Goal: Task Accomplishment & Management: Use online tool/utility

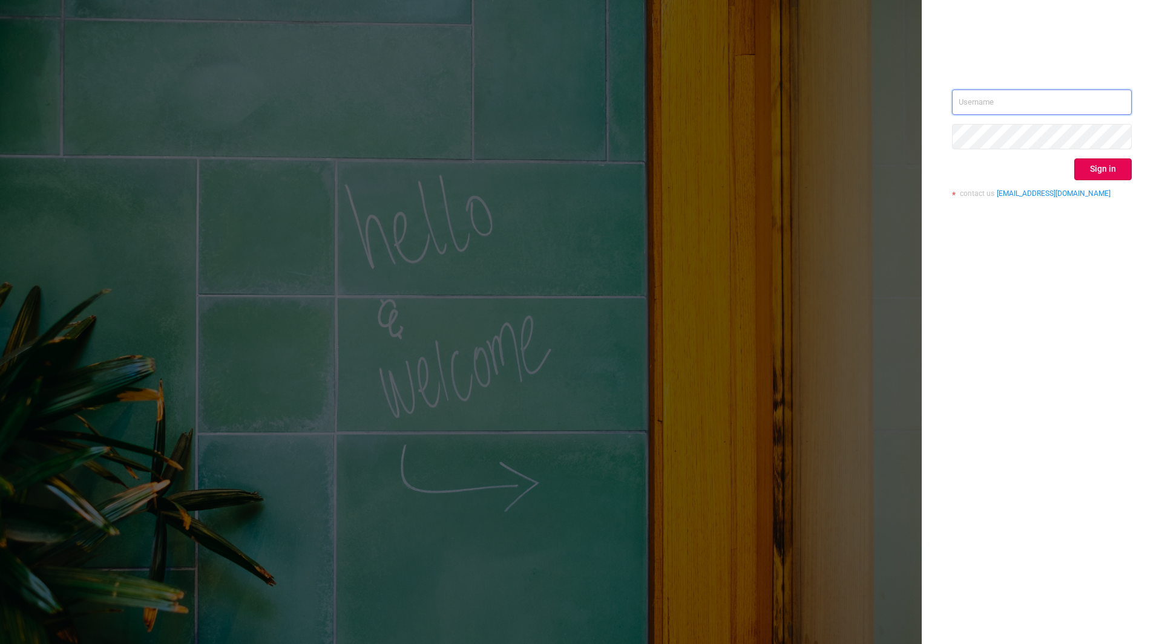
type input "[EMAIL_ADDRESS]"
drag, startPoint x: 1021, startPoint y: 289, endPoint x: 1041, endPoint y: 270, distance: 27.4
click at [1021, 289] on div "[EMAIL_ADDRESS] Sign in contact us [EMAIL_ADDRESS][DOMAIN_NAME]" at bounding box center [1042, 322] width 240 height 644
click at [1082, 165] on button "Sign in" at bounding box center [1102, 170] width 57 height 22
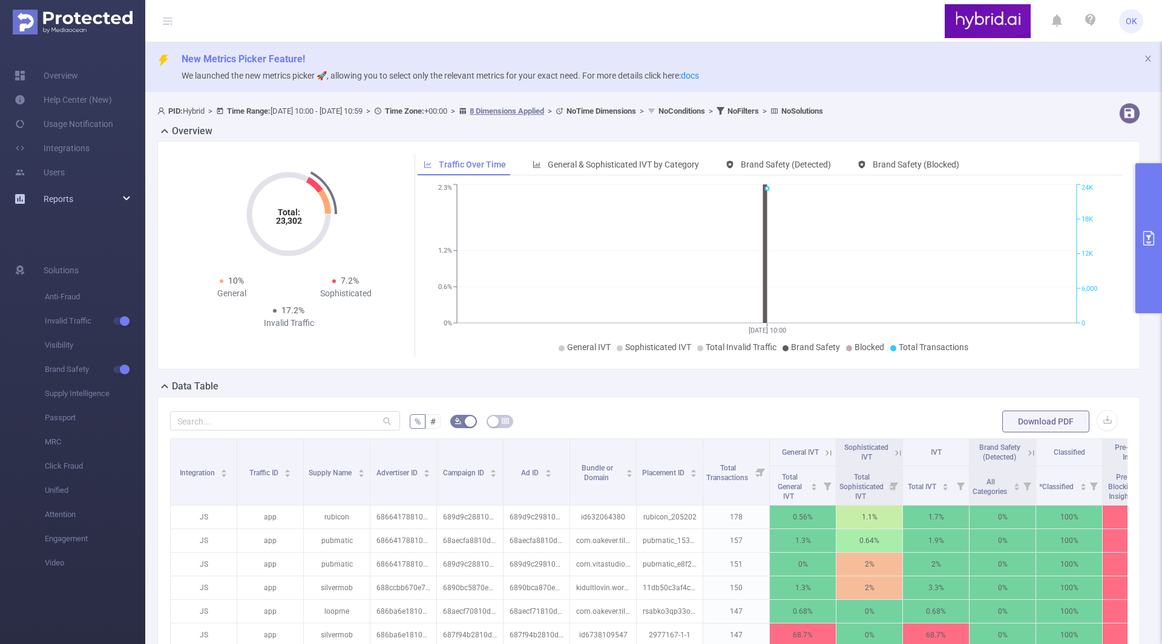
click at [57, 189] on link "Reports" at bounding box center [59, 199] width 30 height 24
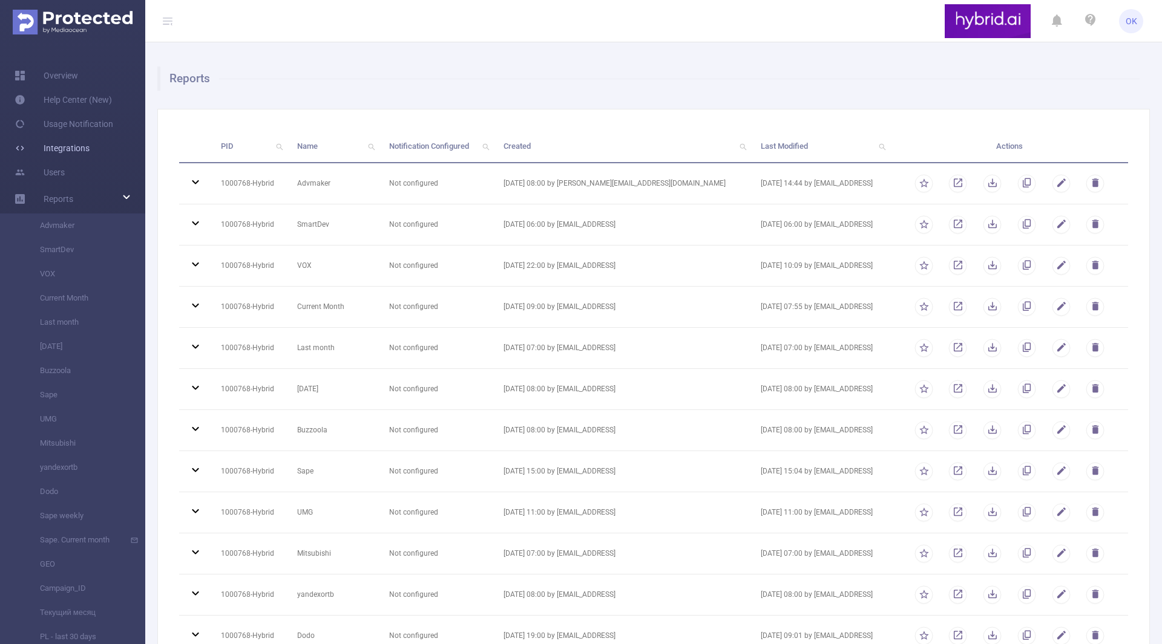
click at [79, 146] on link "Integrations" at bounding box center [52, 148] width 75 height 24
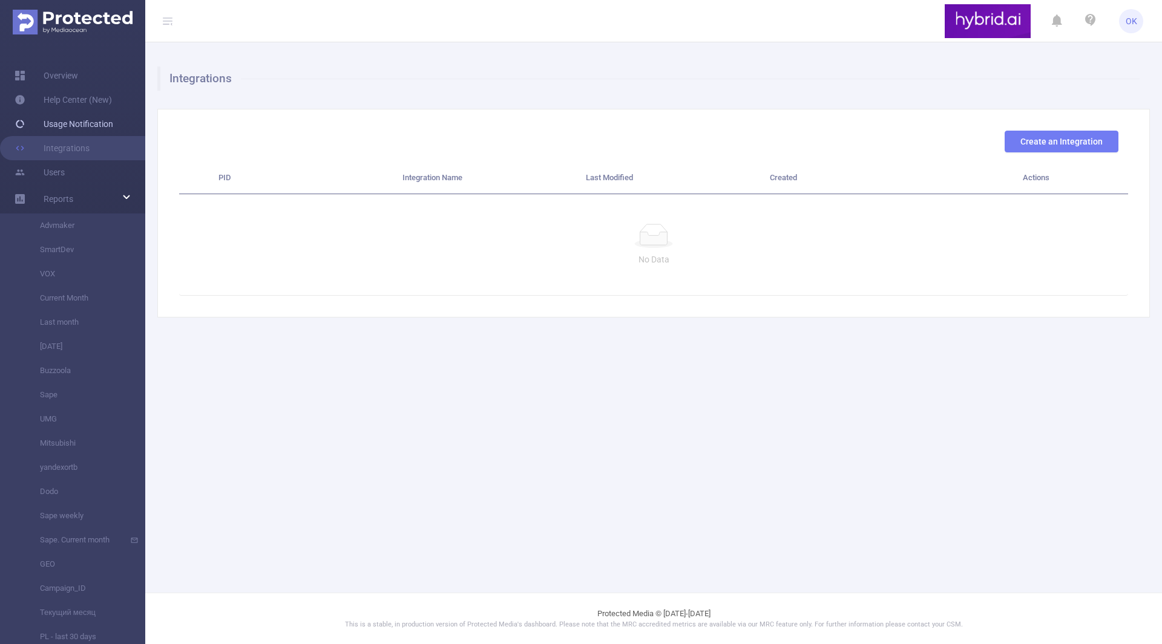
click at [80, 122] on link "Usage Notification" at bounding box center [64, 124] width 99 height 24
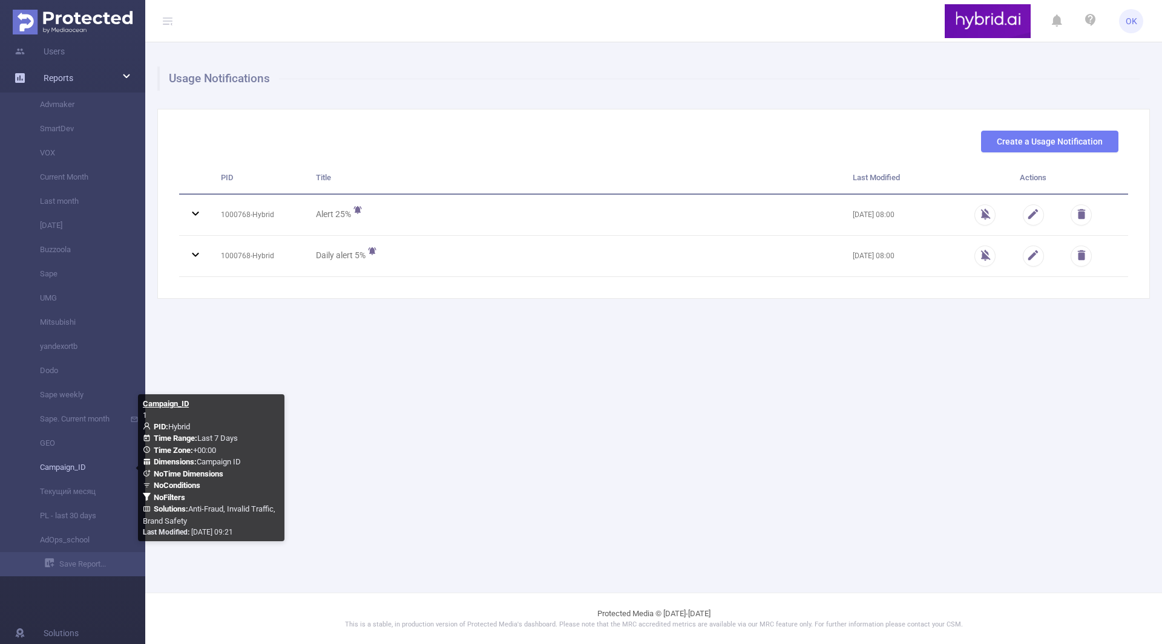
click at [85, 473] on link "Campaign_ID" at bounding box center [77, 468] width 107 height 24
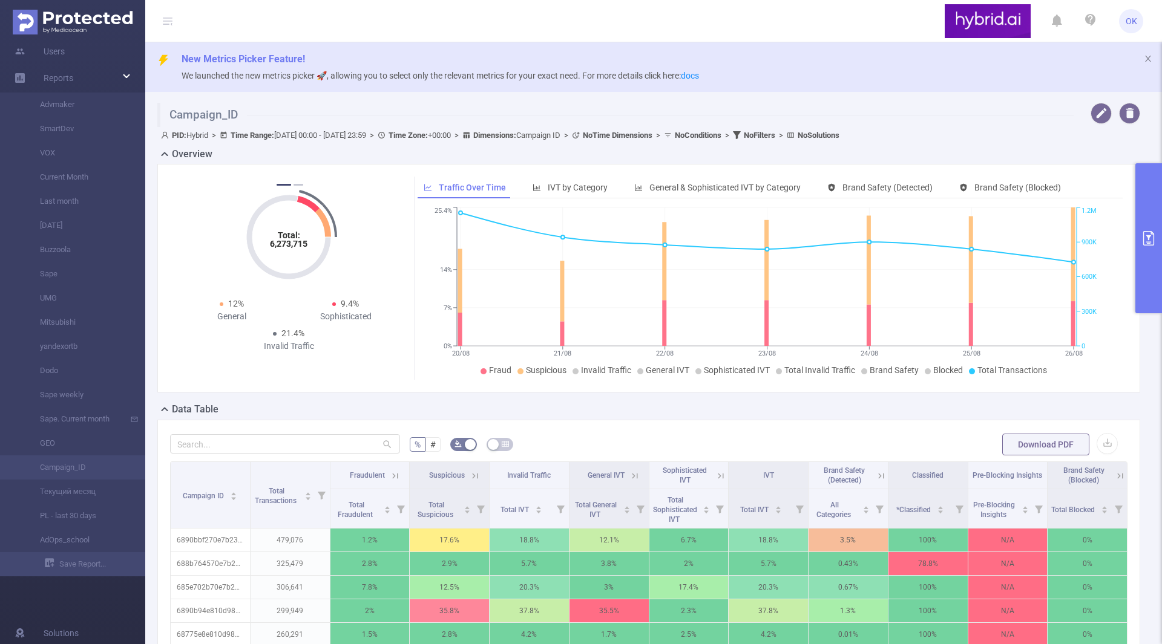
click at [1141, 243] on button "primary" at bounding box center [1148, 238] width 27 height 150
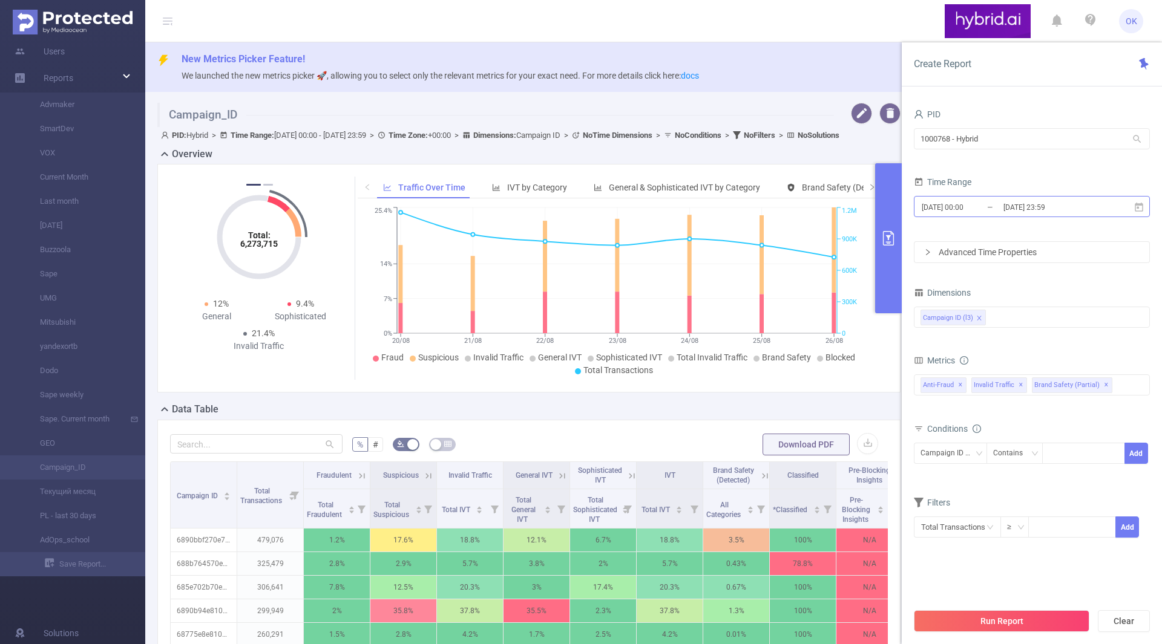
click at [958, 203] on input "[DATE] 00:00" at bounding box center [969, 207] width 98 height 16
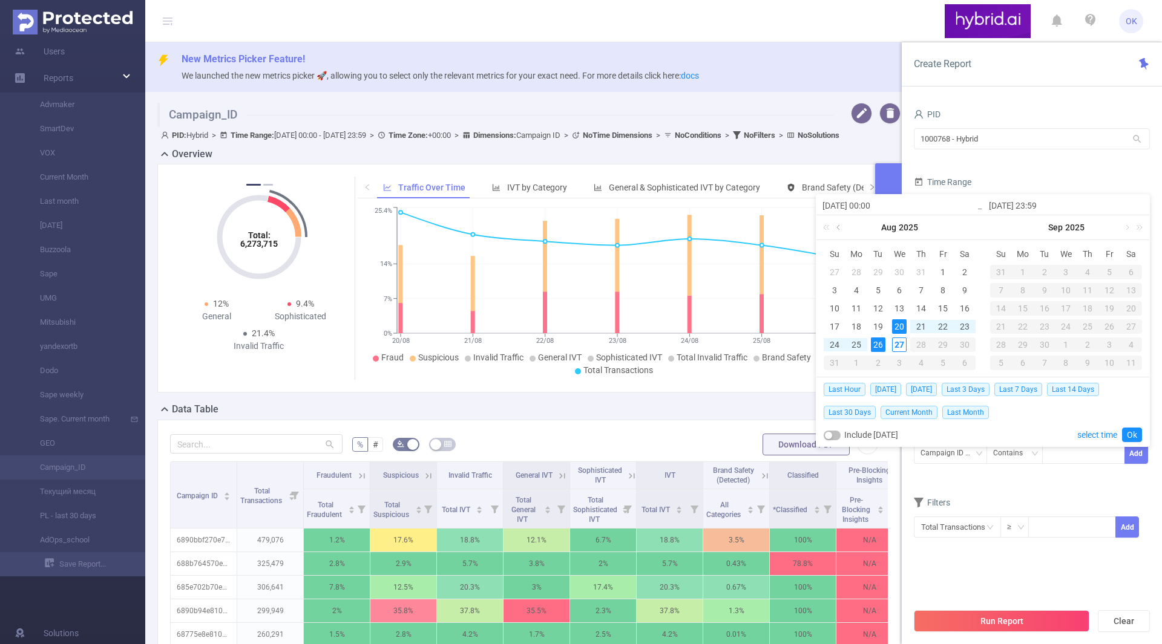
click at [838, 229] on link at bounding box center [839, 227] width 11 height 24
click at [855, 326] on div "21" at bounding box center [856, 327] width 15 height 15
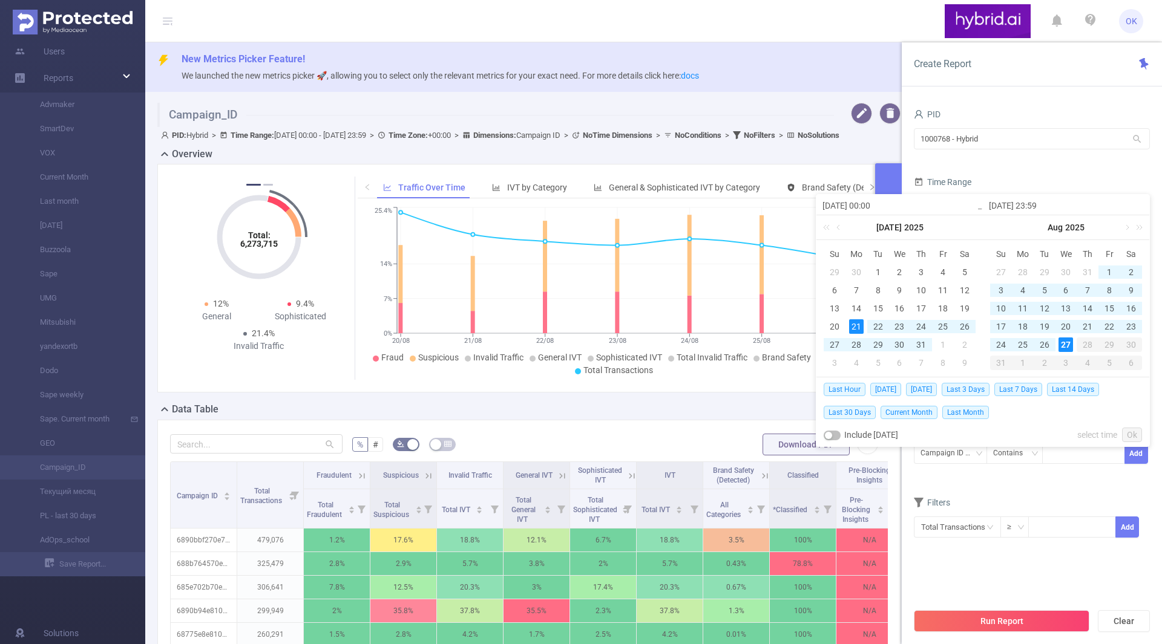
click at [1064, 345] on div "27" at bounding box center [1065, 345] width 15 height 15
type input "[DATE] 00:00"
type input "[DATE] 23:59"
type input "[DATE] 00:00"
type input "[DATE] 23:59"
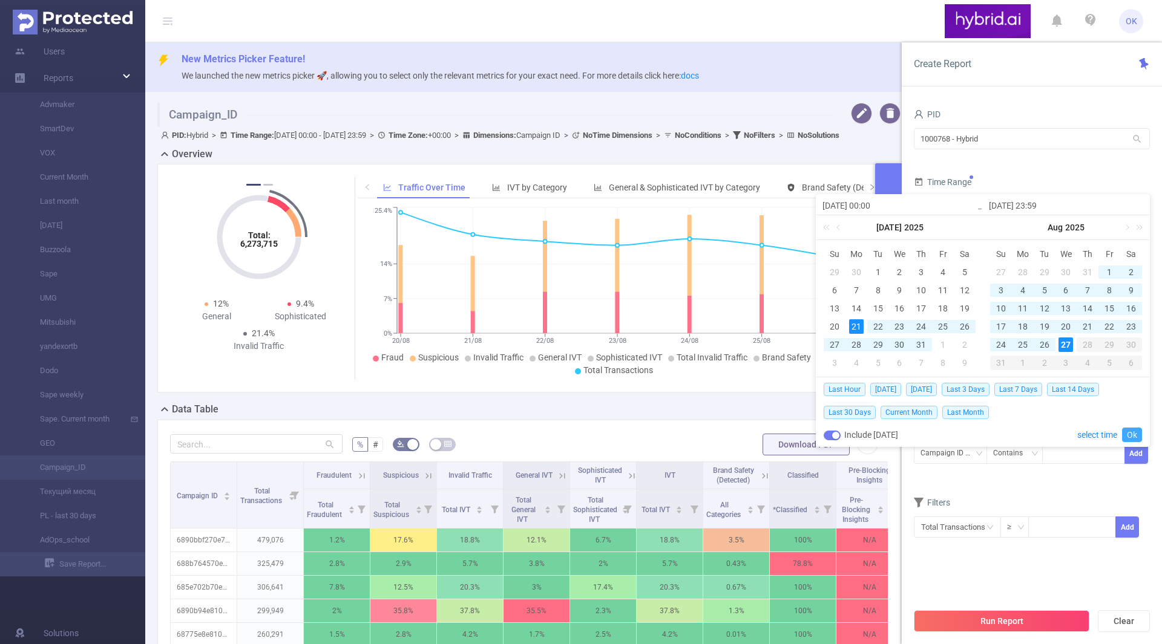
click at [1129, 434] on link "Ok" at bounding box center [1132, 435] width 20 height 15
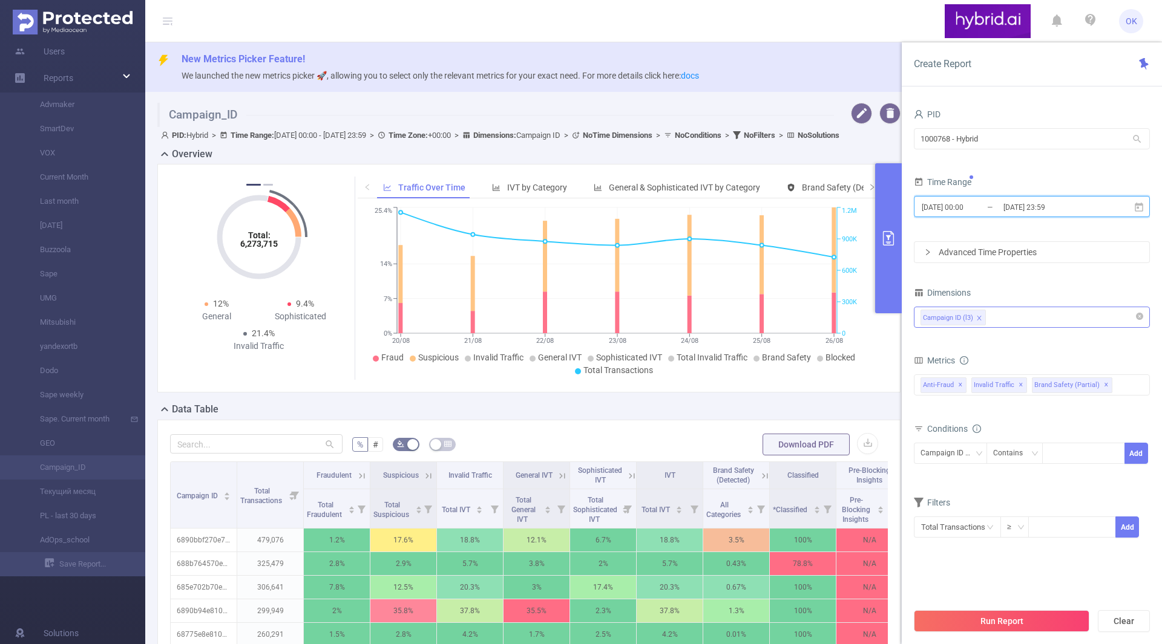
click at [931, 318] on div "Campaign ID (l3)" at bounding box center [948, 318] width 50 height 16
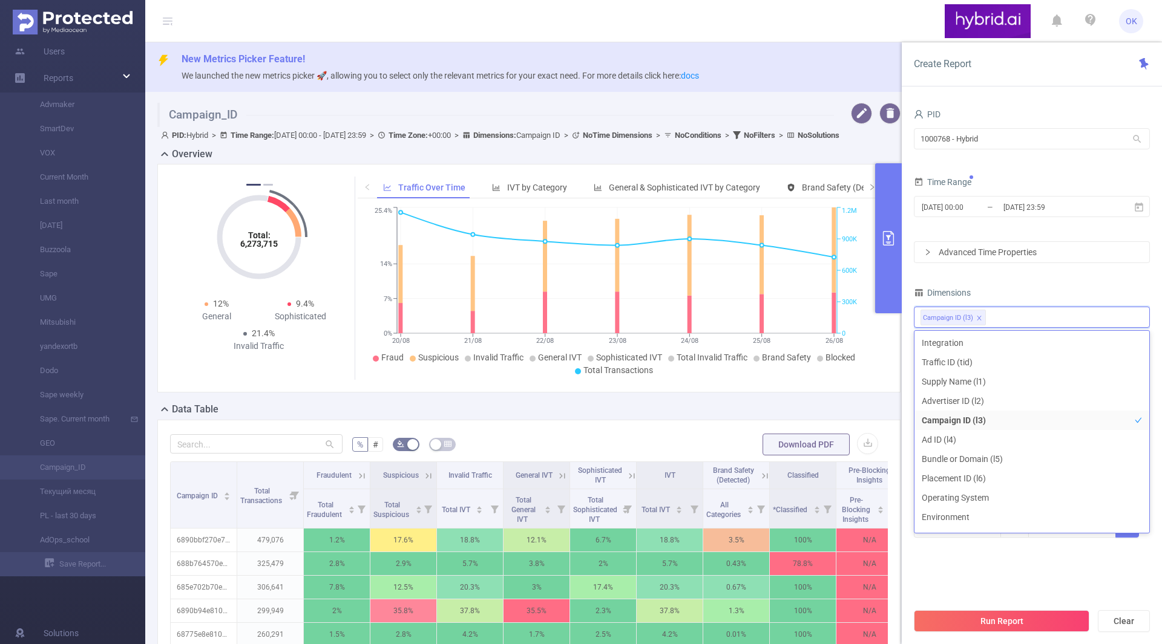
click at [1015, 289] on div "Dimensions" at bounding box center [1032, 294] width 236 height 20
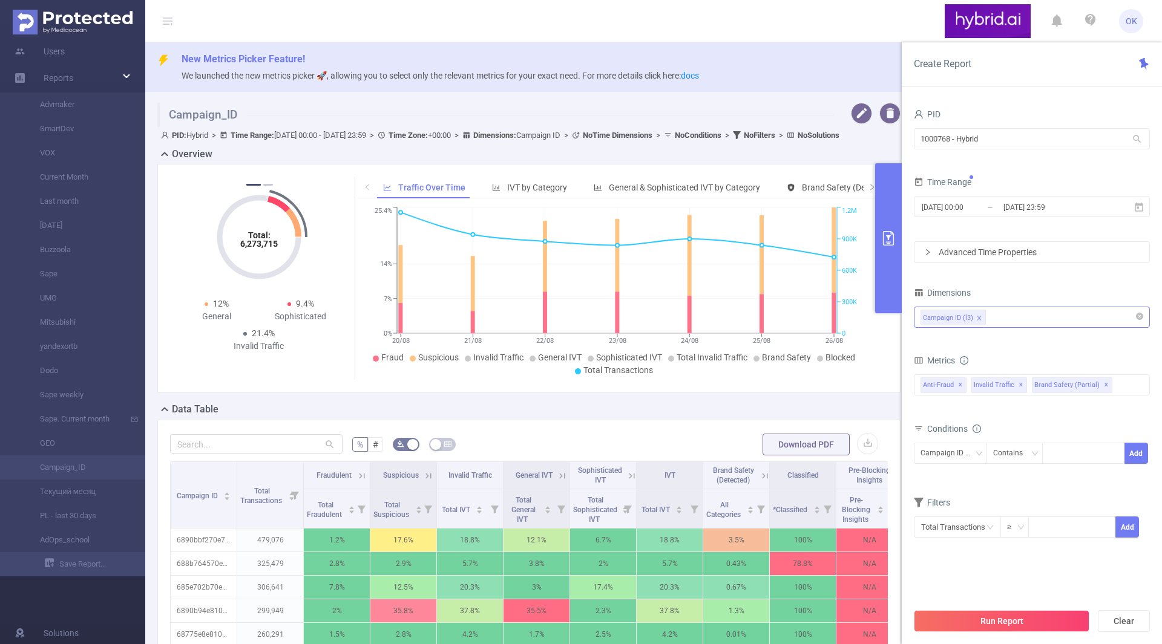
click at [1003, 316] on div "Campaign ID (l3)" at bounding box center [1031, 317] width 223 height 20
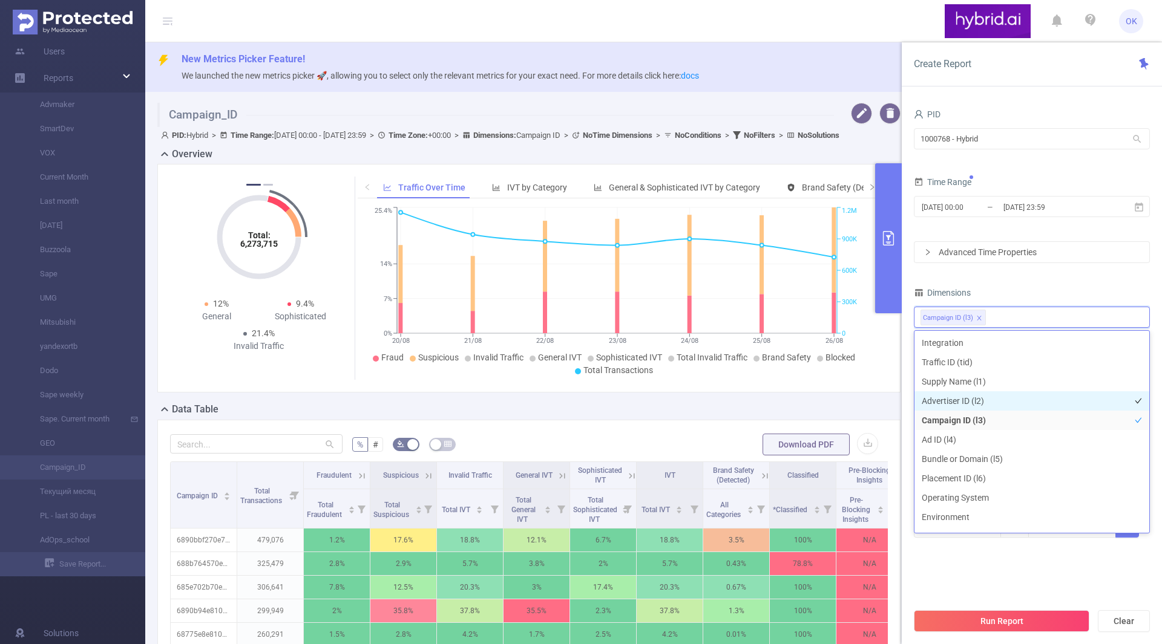
click at [988, 398] on li "Advertiser ID (l2)" at bounding box center [1031, 401] width 235 height 19
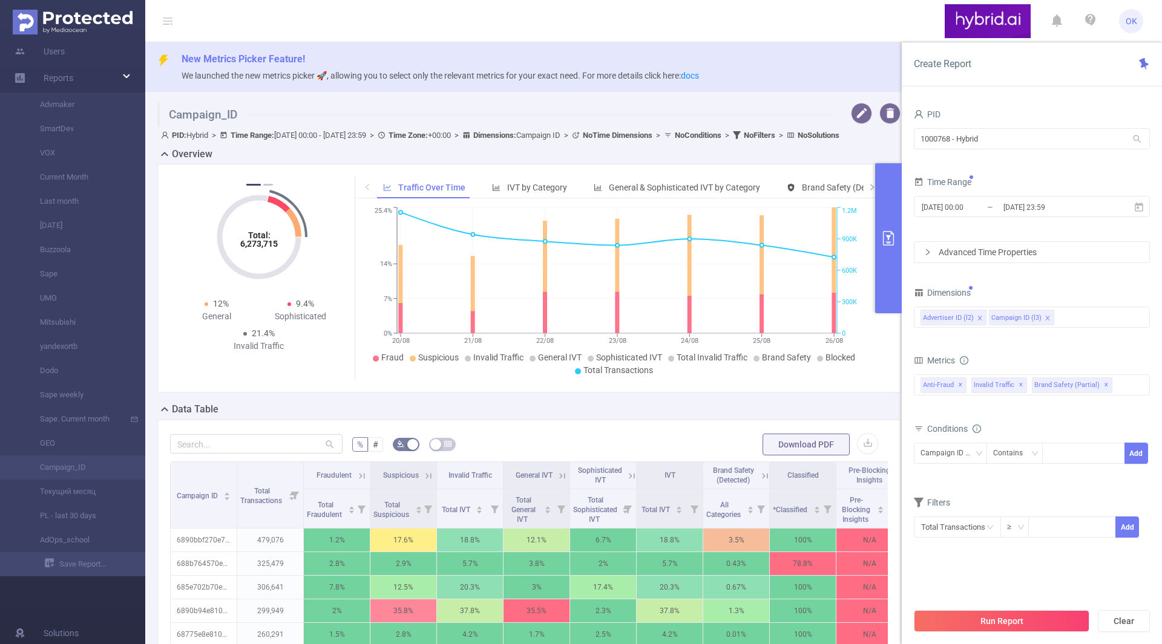
click at [1044, 293] on div "Dimensions" at bounding box center [1032, 294] width 236 height 20
click at [1059, 456] on div at bounding box center [1084, 454] width 70 height 20
click at [1072, 454] on div at bounding box center [1084, 454] width 70 height 20
paste input "687a5a2470e7b20c0cab84cf"
type input "687a5a2470e7b20c0cab84cf"
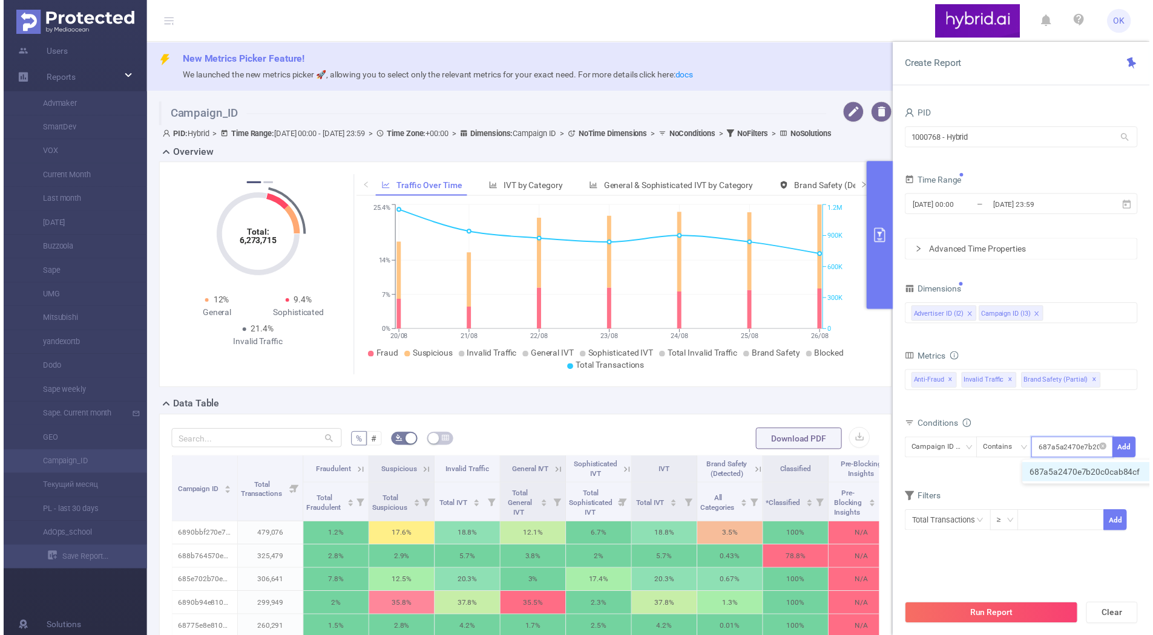
scroll to position [0, 27]
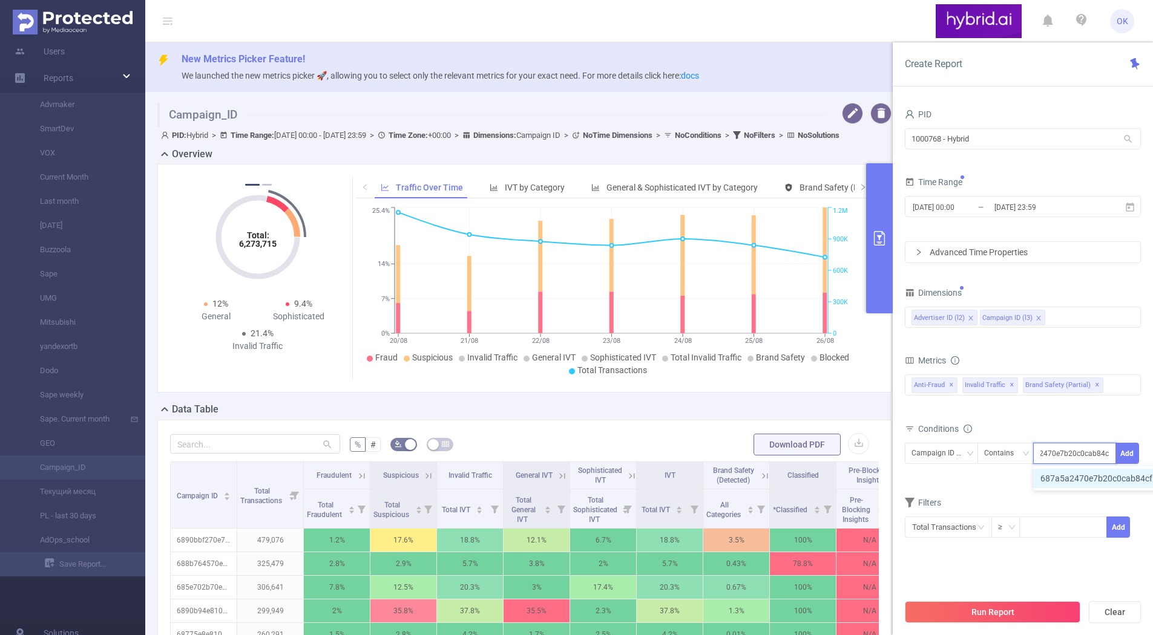
click at [1123, 474] on li "687a5a2470e7b20c0cab84cf" at bounding box center [1102, 478] width 139 height 19
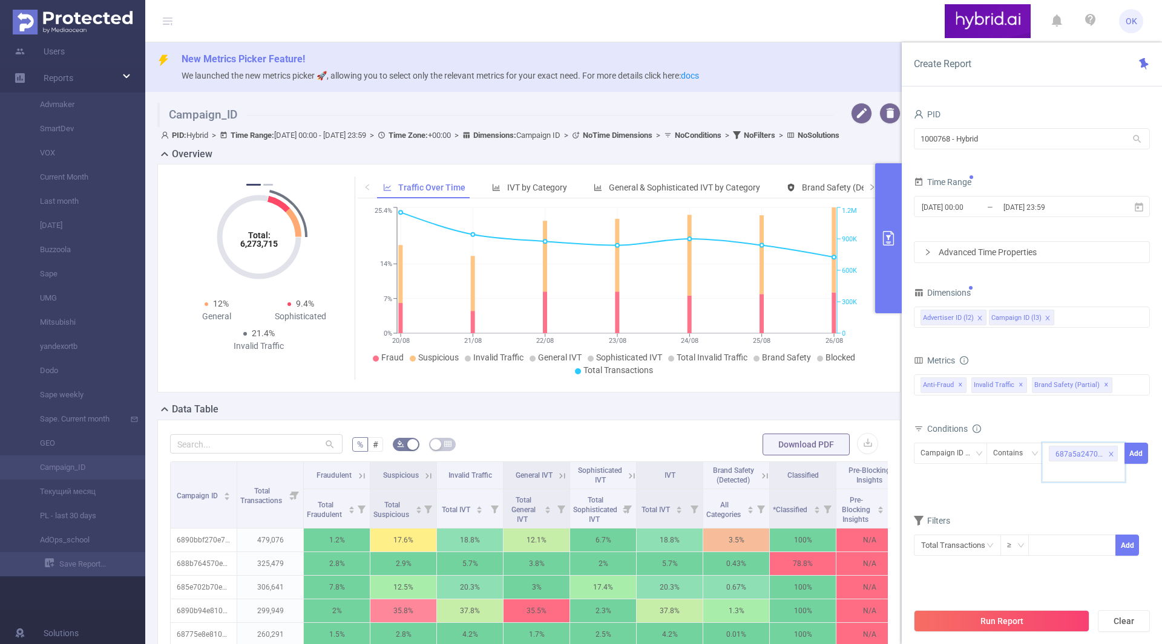
paste input "687a4e40810d98a6c03132dd"
type input "687a4e40810d98a6c03132dd"
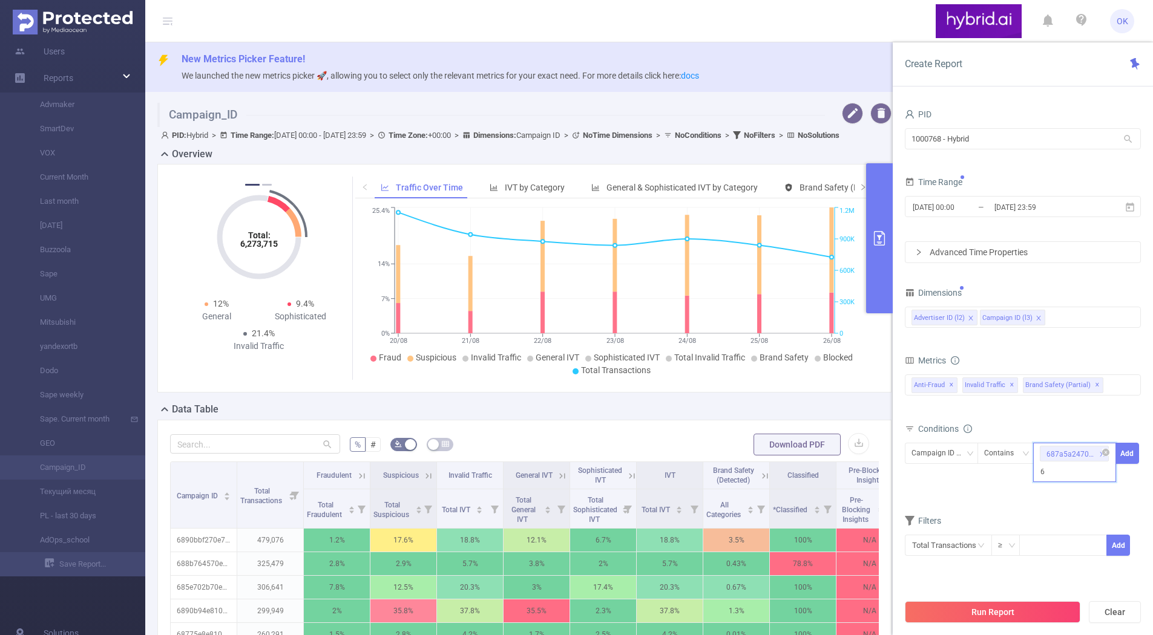
scroll to position [0, 29]
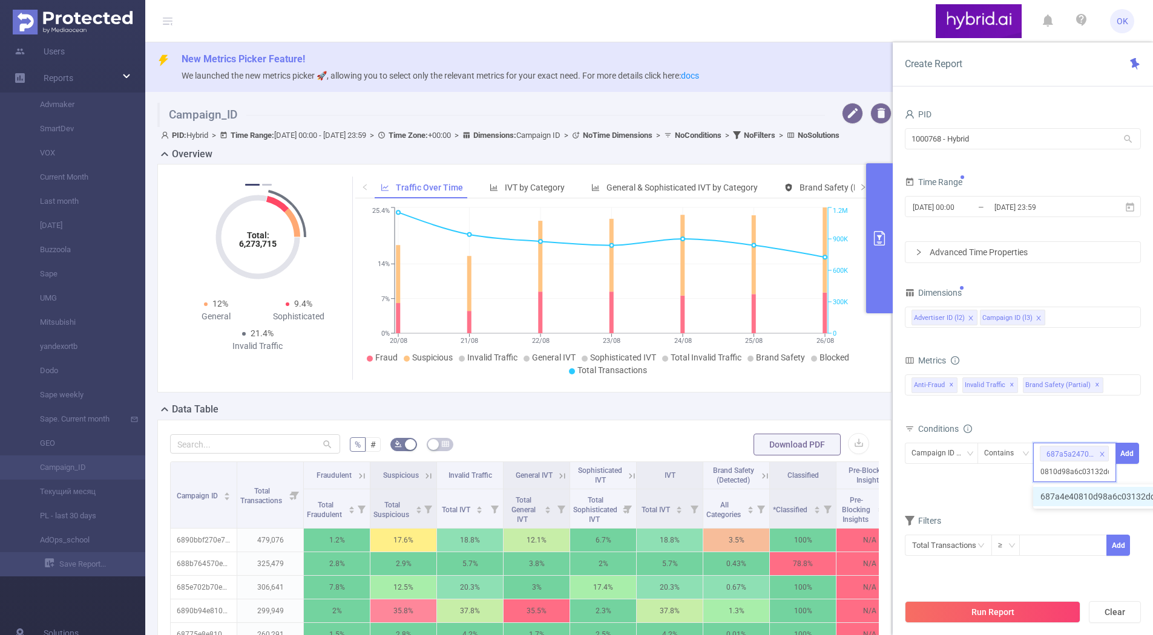
click at [1078, 494] on li "687a4e40810d98a6c03132dd" at bounding box center [1104, 496] width 142 height 19
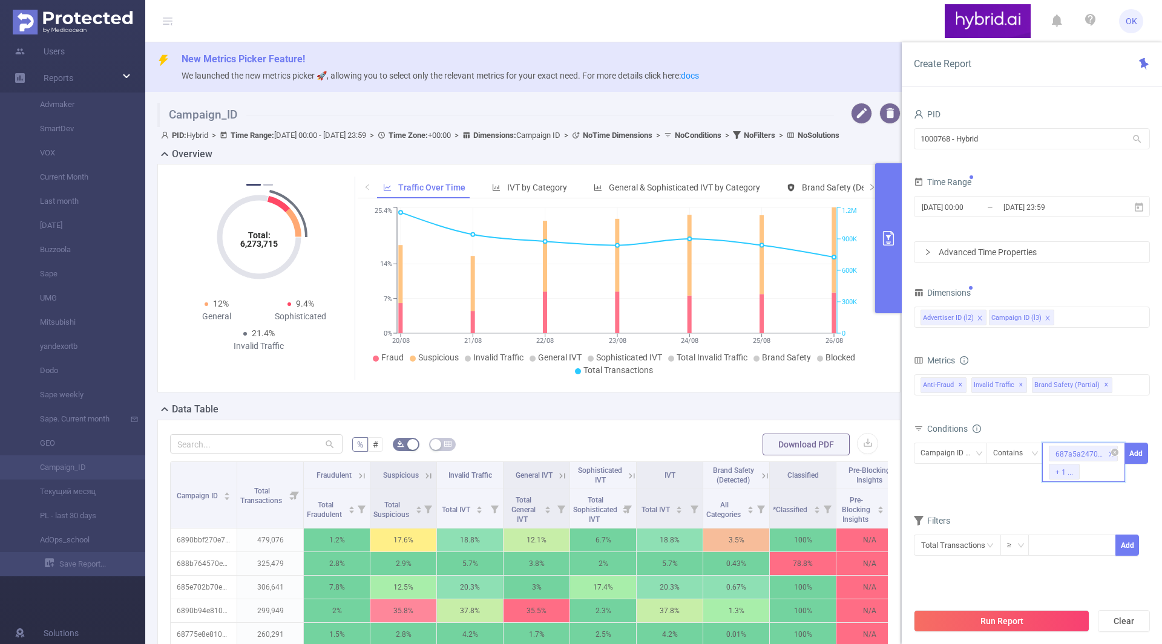
paste input "687a54f2810d98a6c0319949"
type input "687a54f2810d98a6c0319949"
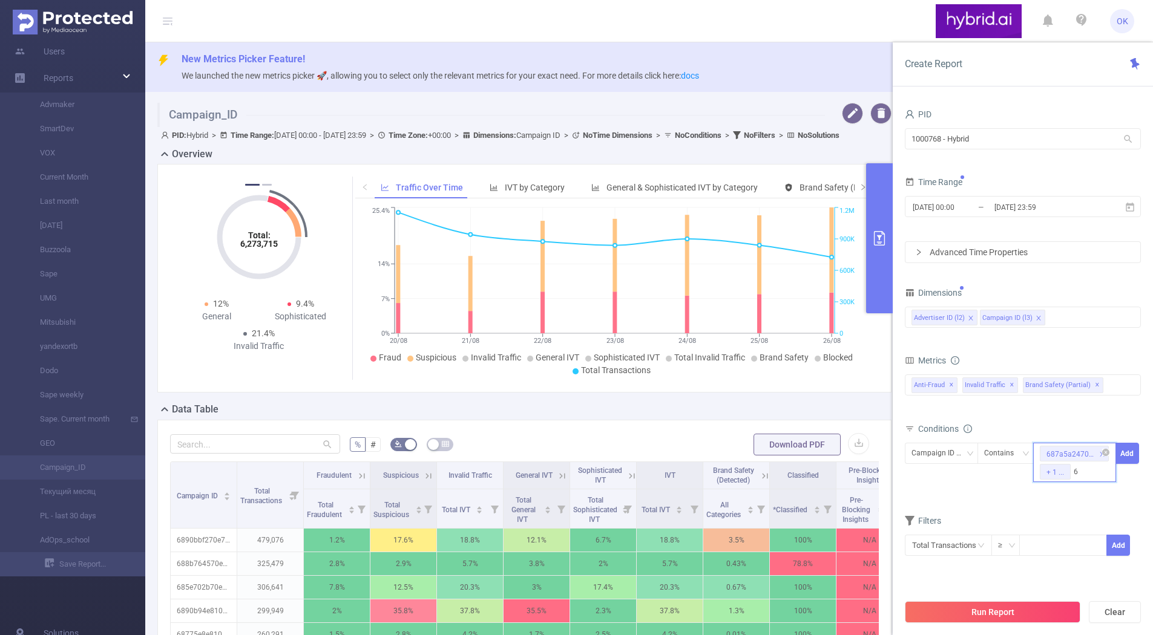
scroll to position [0, 27]
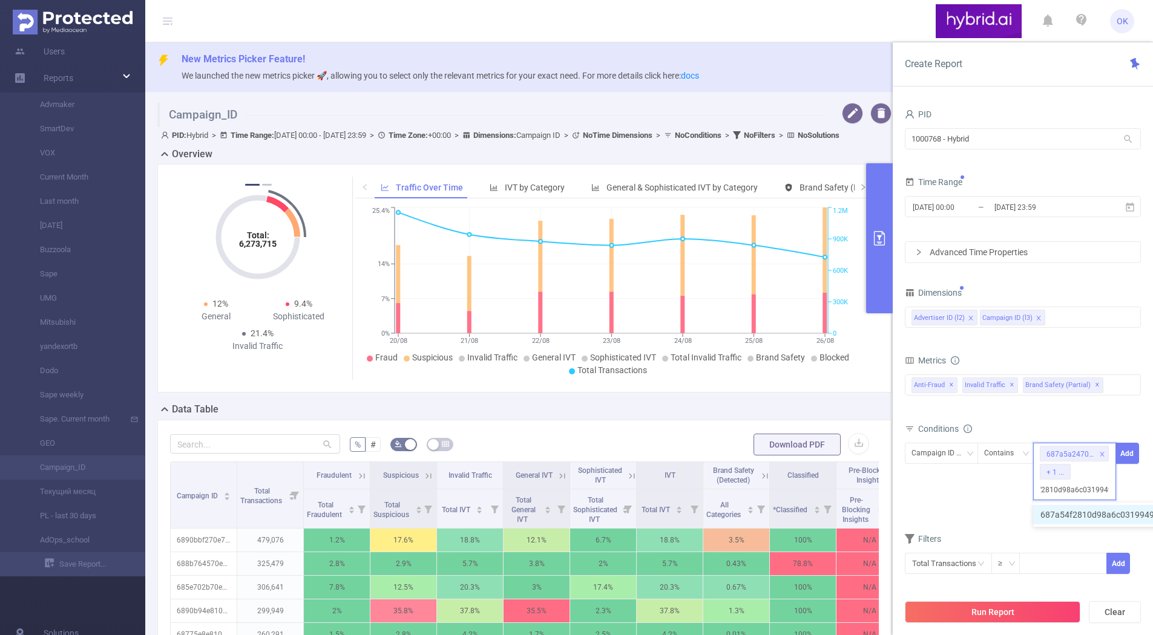
click at [1103, 521] on li "687a54f2810d98a6c0319949" at bounding box center [1103, 514] width 140 height 19
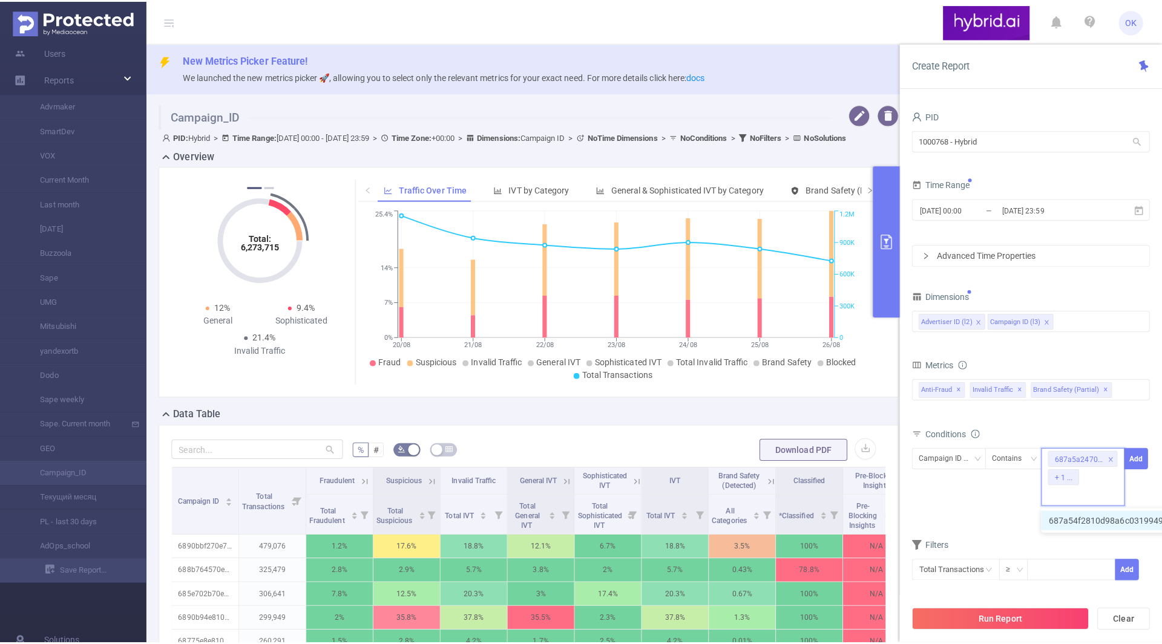
scroll to position [0, 0]
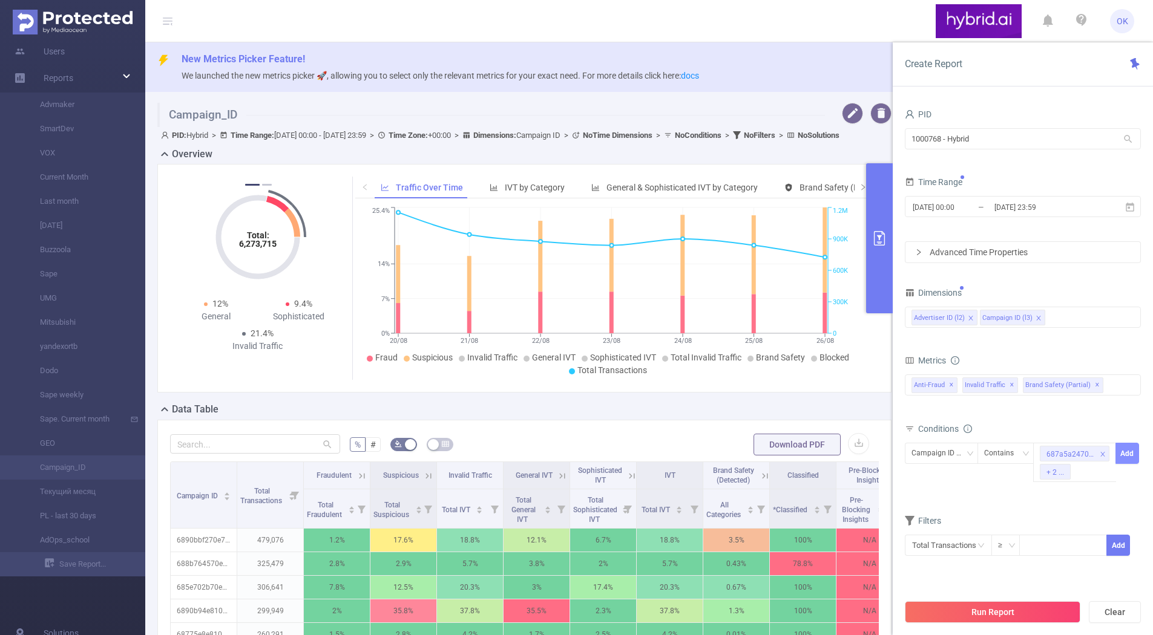
click at [1129, 450] on button "Add" at bounding box center [1127, 453] width 24 height 21
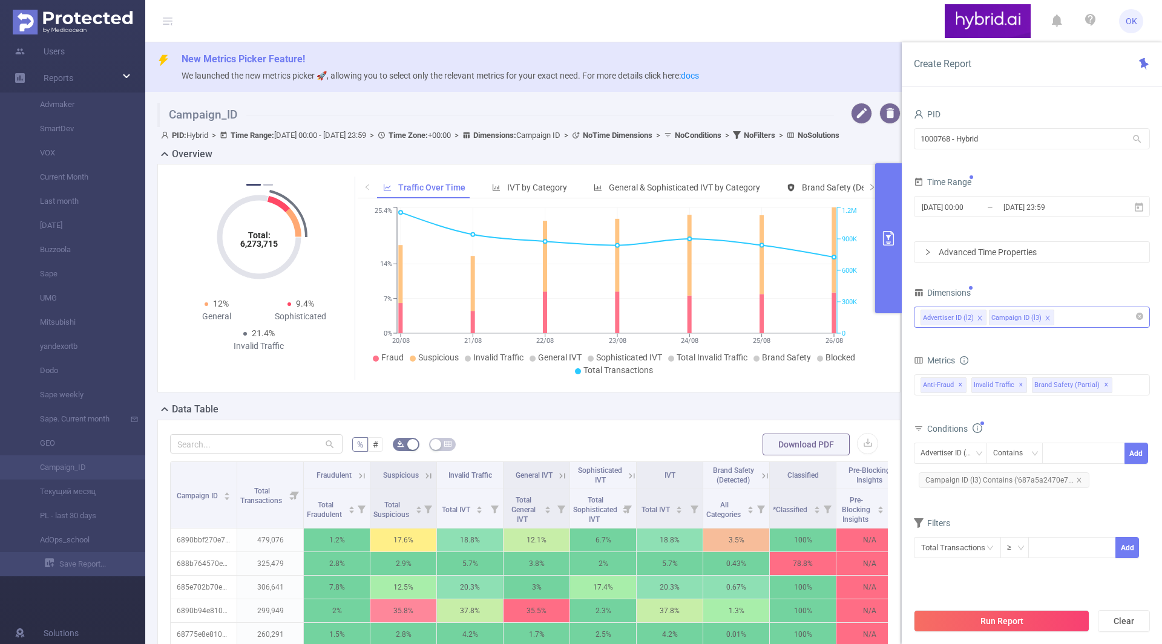
click at [1068, 324] on div "Advertiser ID (l2) Campaign ID (l3)" at bounding box center [1031, 317] width 223 height 20
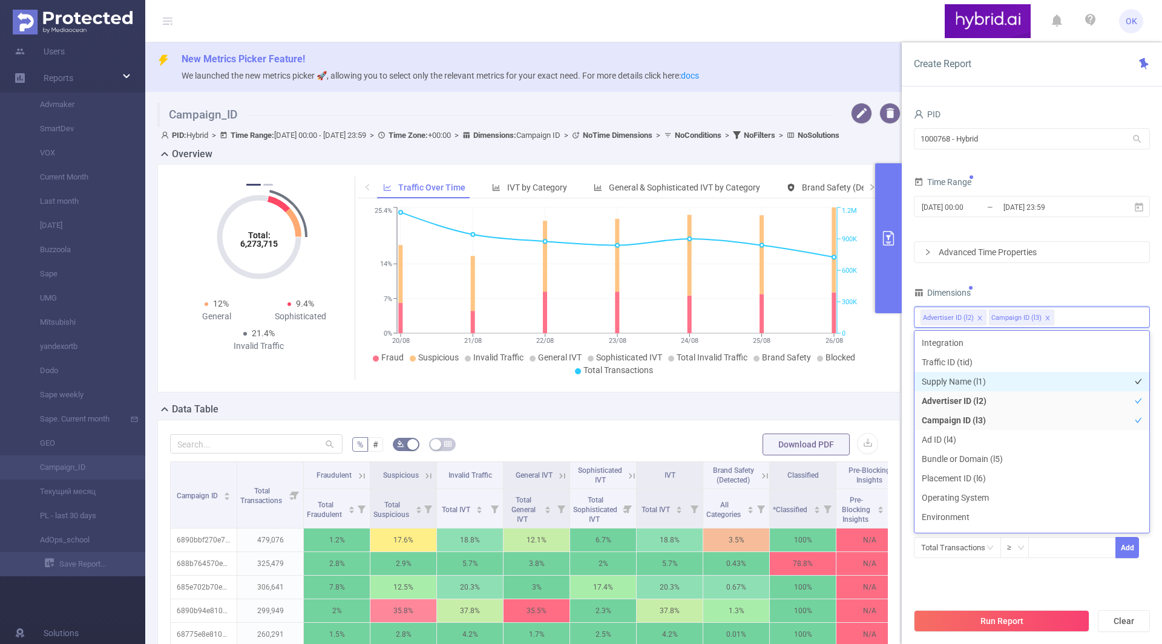
click at [967, 383] on li "Supply Name (l1)" at bounding box center [1031, 381] width 235 height 19
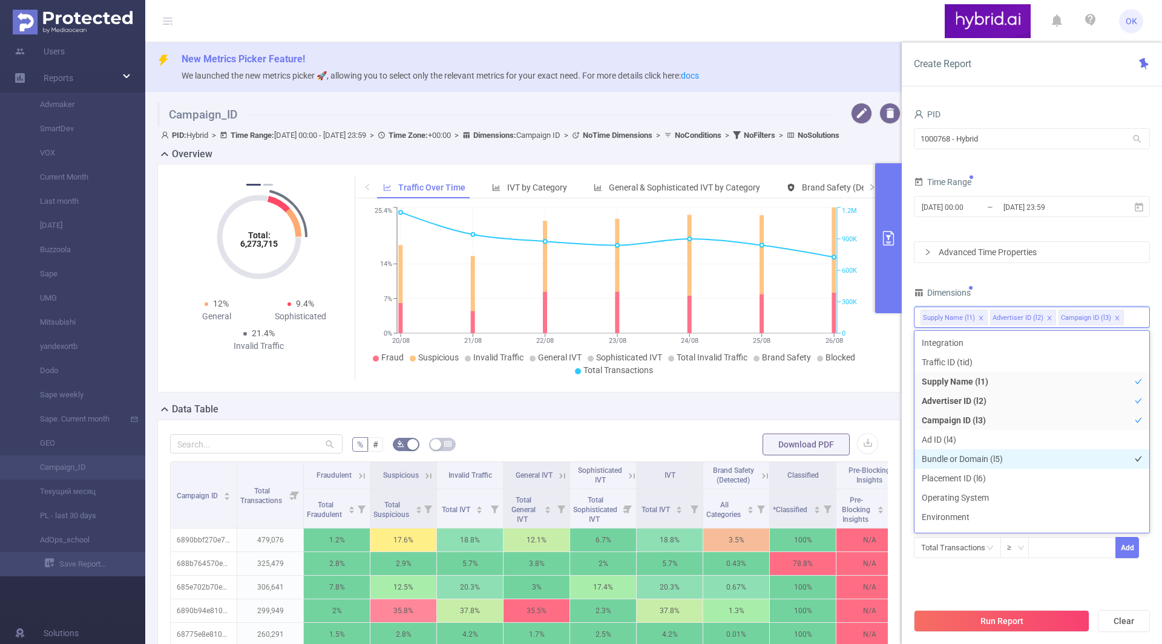
click at [961, 462] on li "Bundle or Domain (l5)" at bounding box center [1031, 459] width 235 height 19
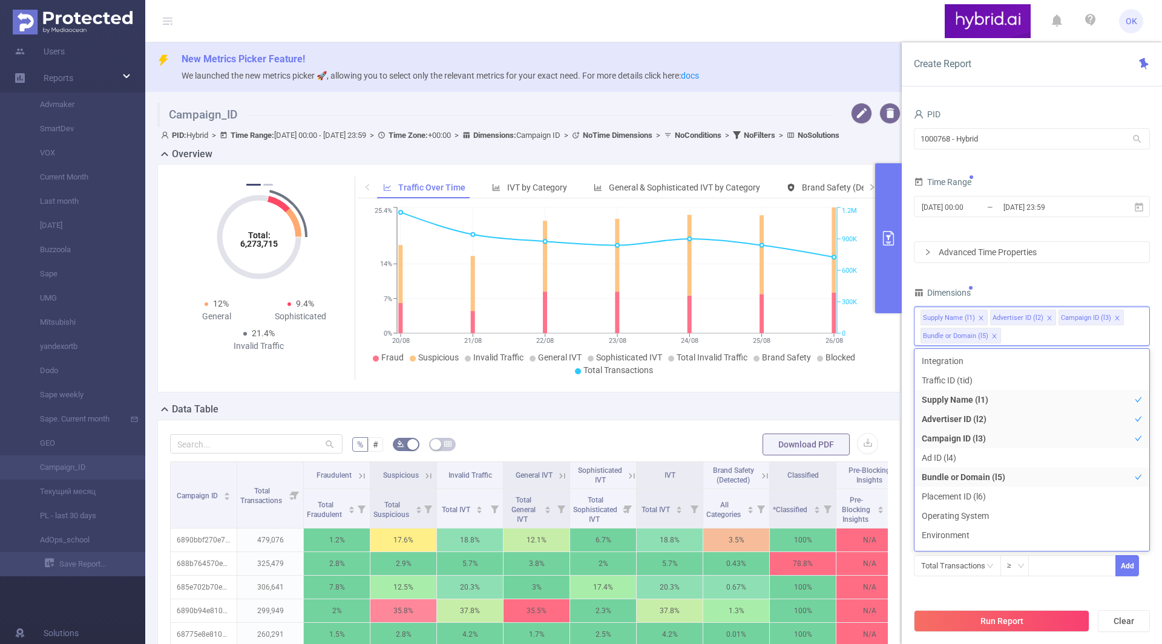
click at [1046, 295] on div "Dimensions" at bounding box center [1032, 294] width 236 height 20
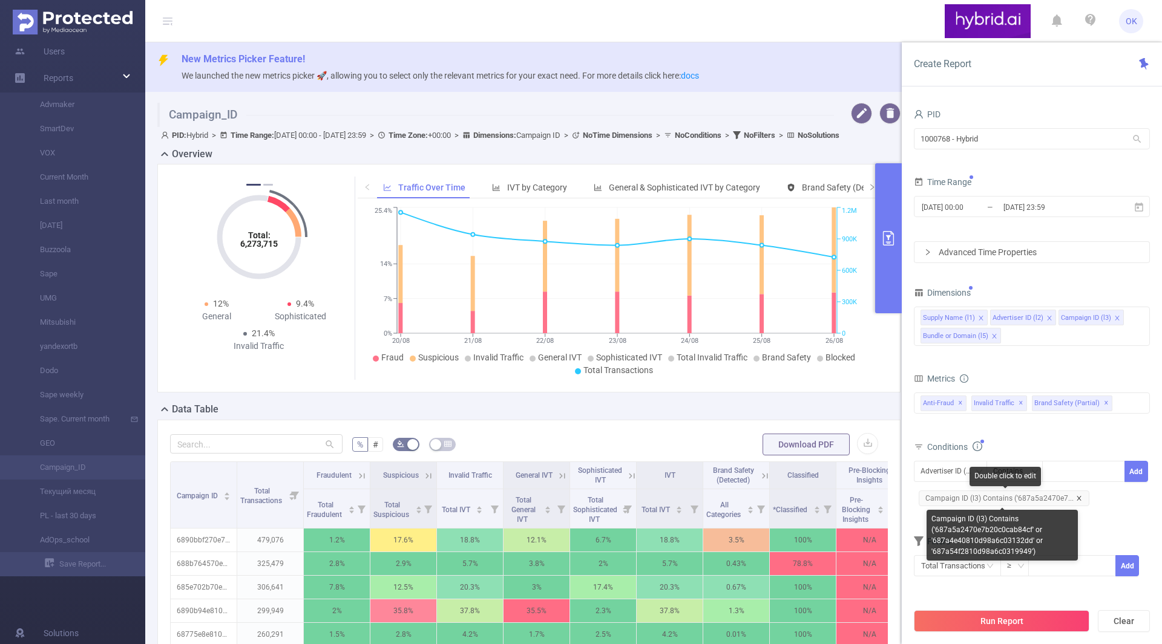
click at [1076, 496] on icon "icon: close" at bounding box center [1079, 499] width 6 height 6
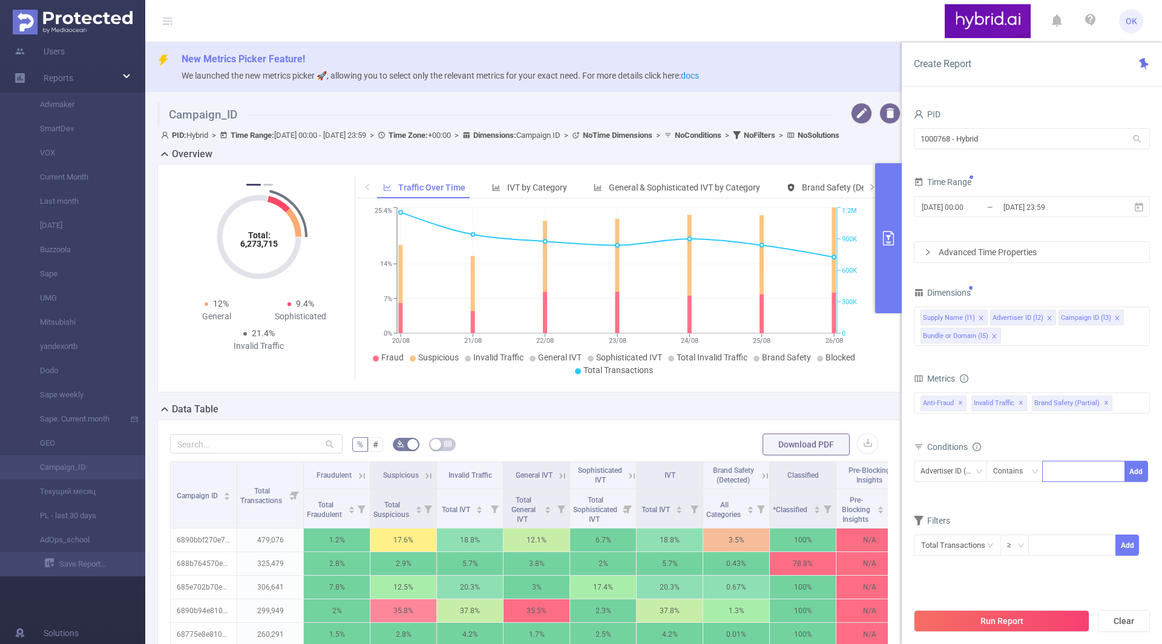
click at [1061, 474] on div at bounding box center [1084, 472] width 70 height 20
click at [1063, 467] on div at bounding box center [1084, 472] width 70 height 20
paste input "6874bba870e7b2c6b8398160"
type input "6874bba870e7b2c6b8398160"
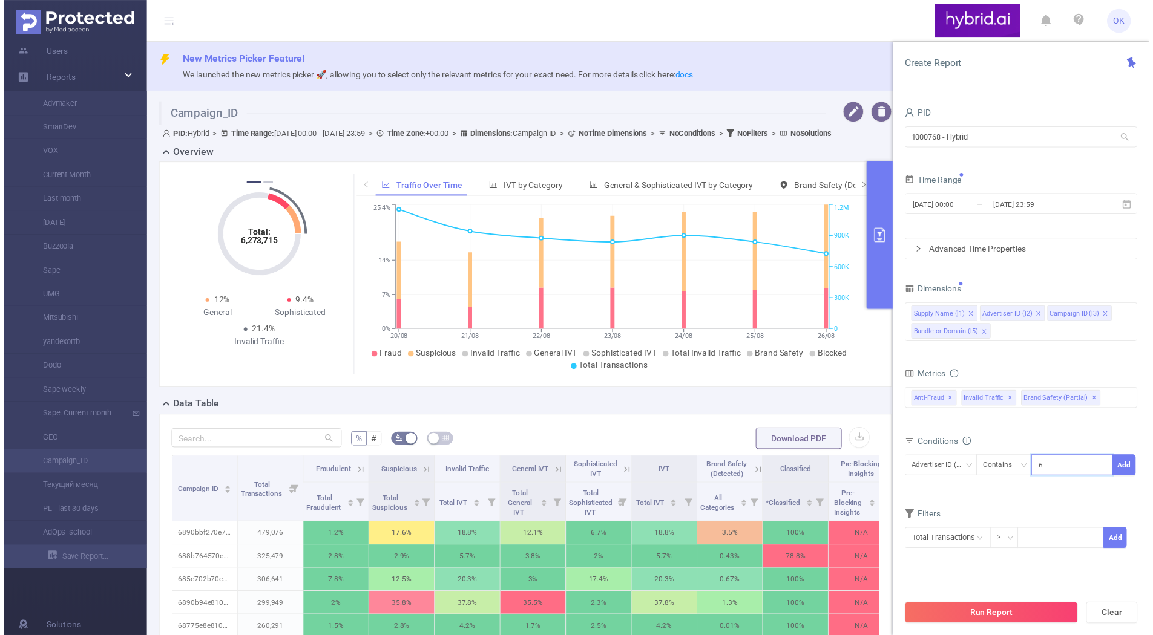
scroll to position [0, 29]
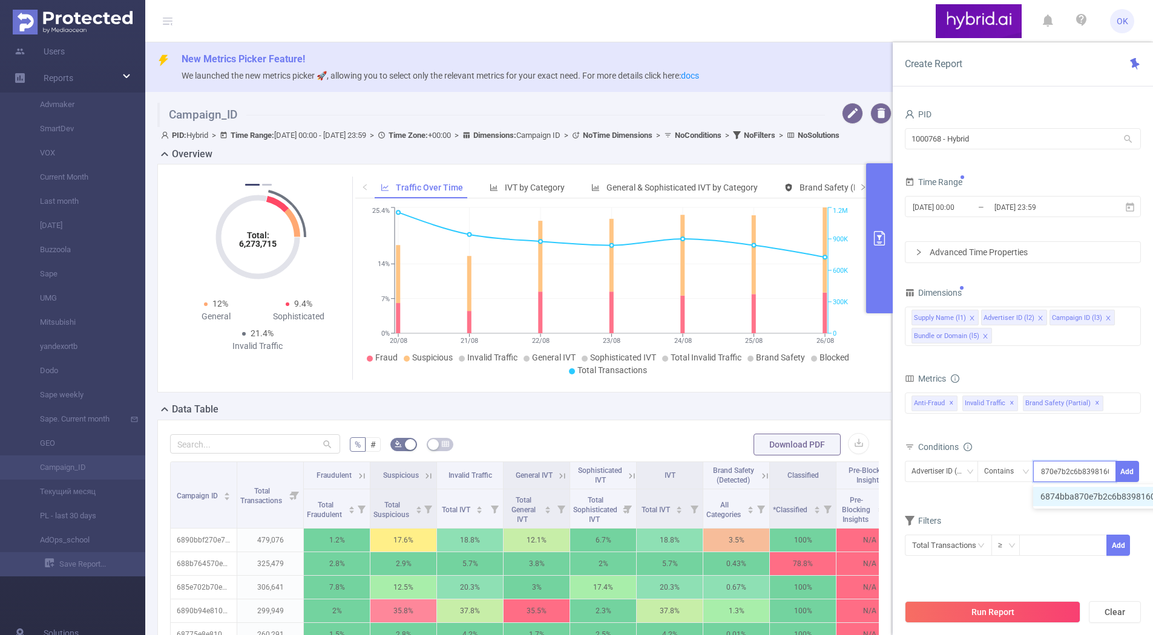
click at [1082, 499] on li "6874bba870e7b2c6b8398160" at bounding box center [1104, 496] width 142 height 19
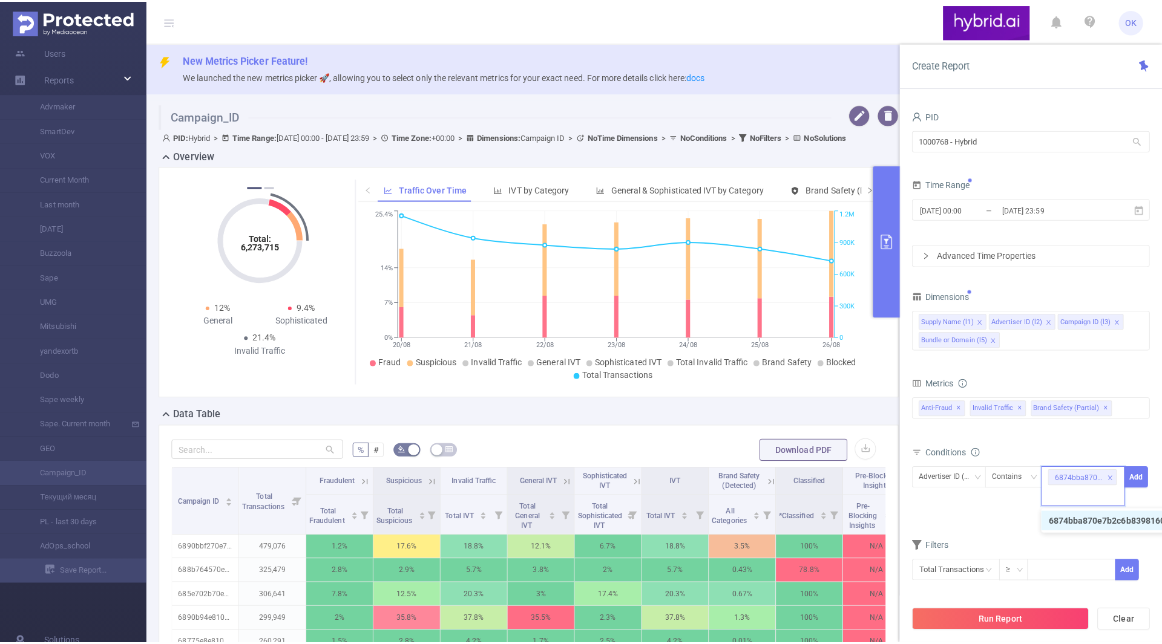
scroll to position [0, 0]
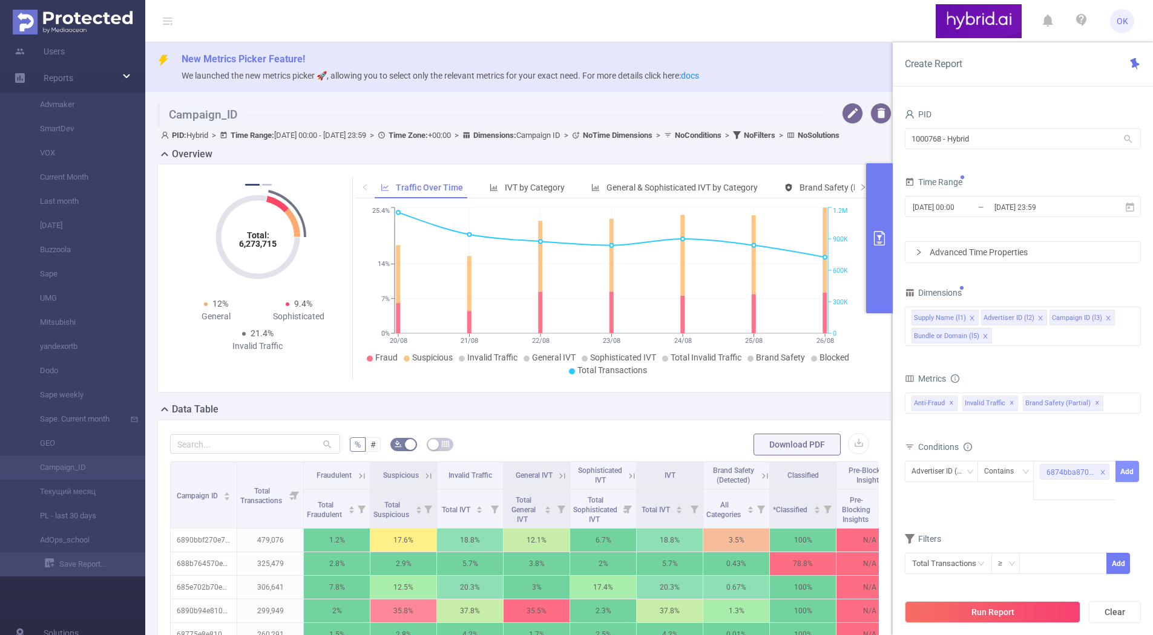
click at [1126, 476] on button "Add" at bounding box center [1127, 471] width 24 height 21
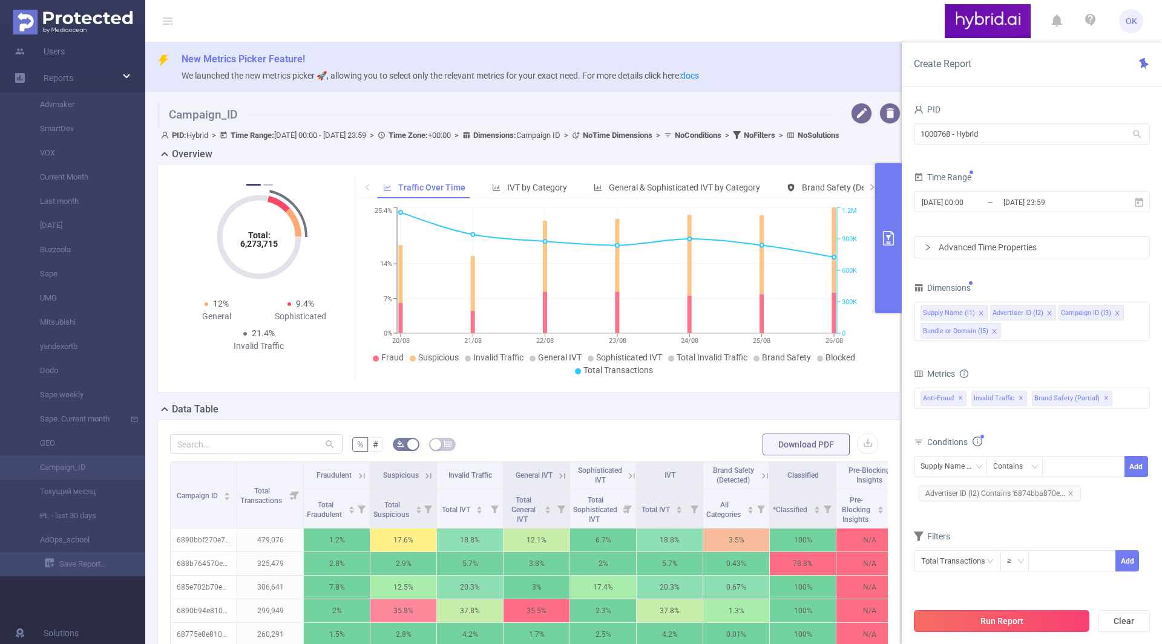
click at [1000, 626] on button "Run Report" at bounding box center [1001, 622] width 175 height 22
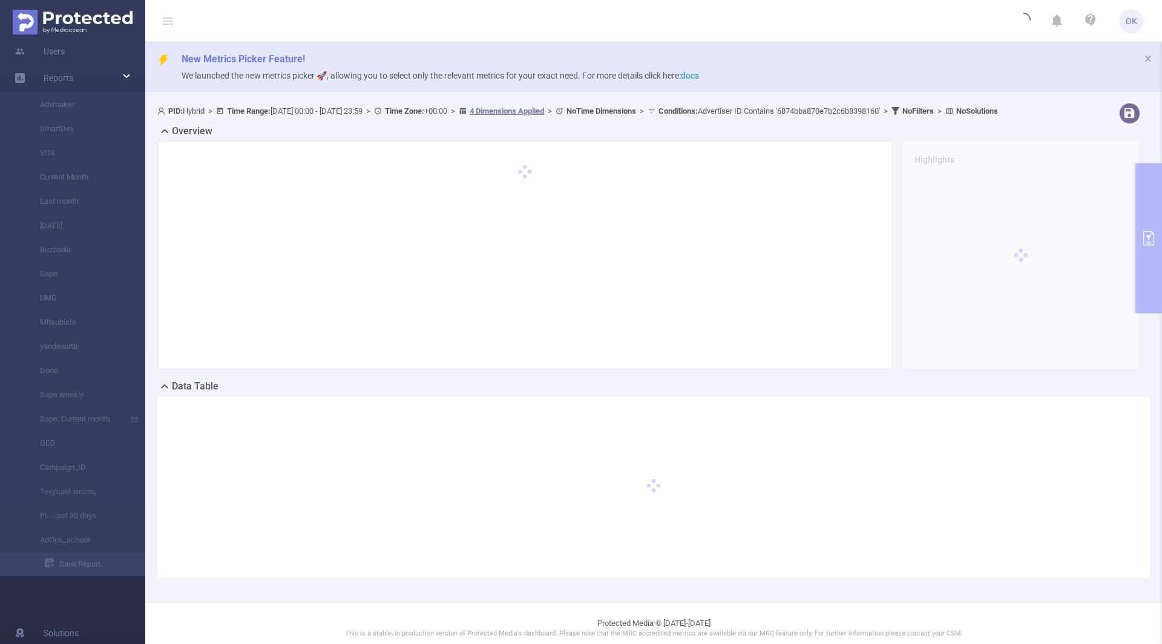
drag, startPoint x: 1000, startPoint y: 626, endPoint x: 809, endPoint y: 608, distance: 191.5
click at [809, 608] on section "New Metrics Picker Feature! We launched the new metrics picker 🚀, allowing you …" at bounding box center [653, 322] width 1017 height 644
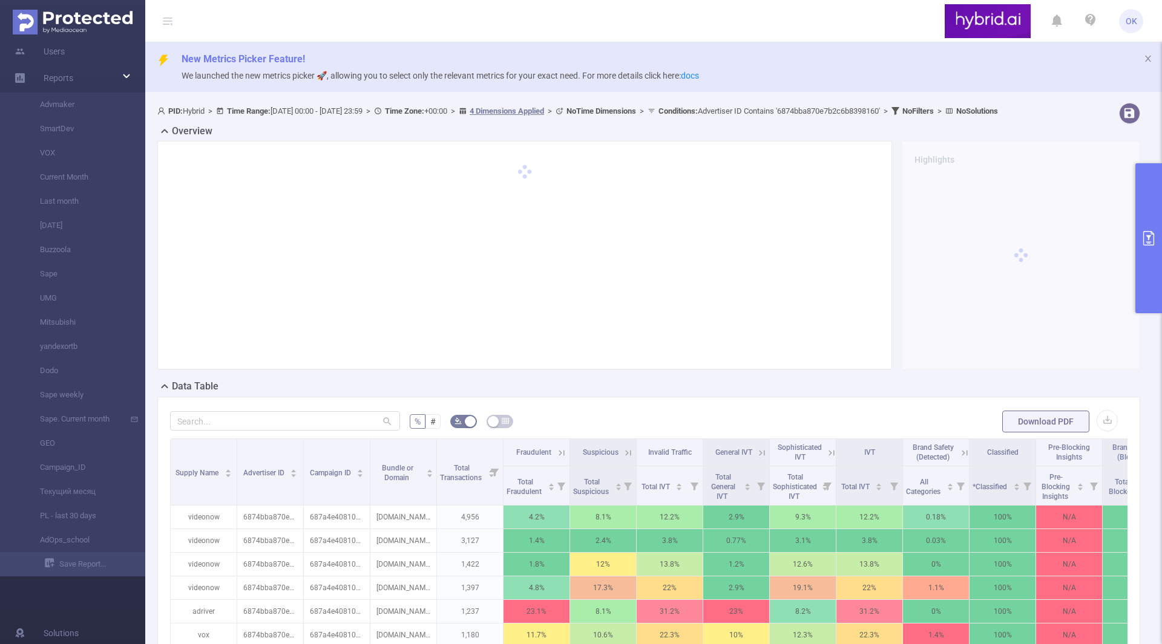
click at [715, 42] on div "New Metrics Picker Feature! We launched the new metrics picker 🚀, allowing you …" at bounding box center [653, 67] width 1017 height 50
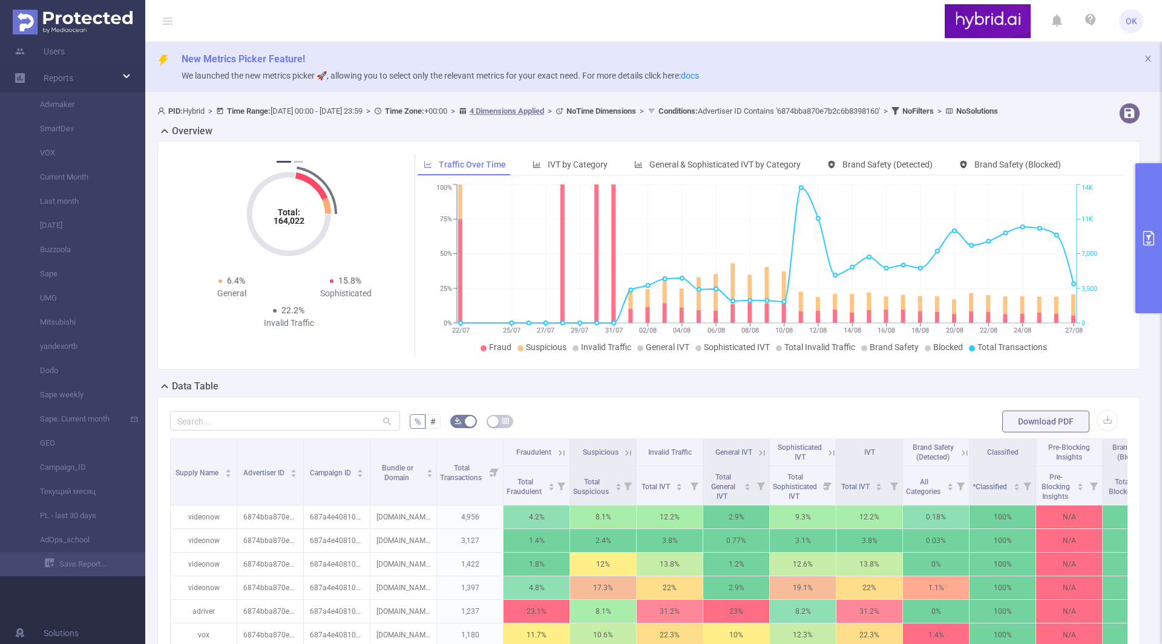
click at [1151, 274] on button "primary" at bounding box center [1148, 238] width 27 height 150
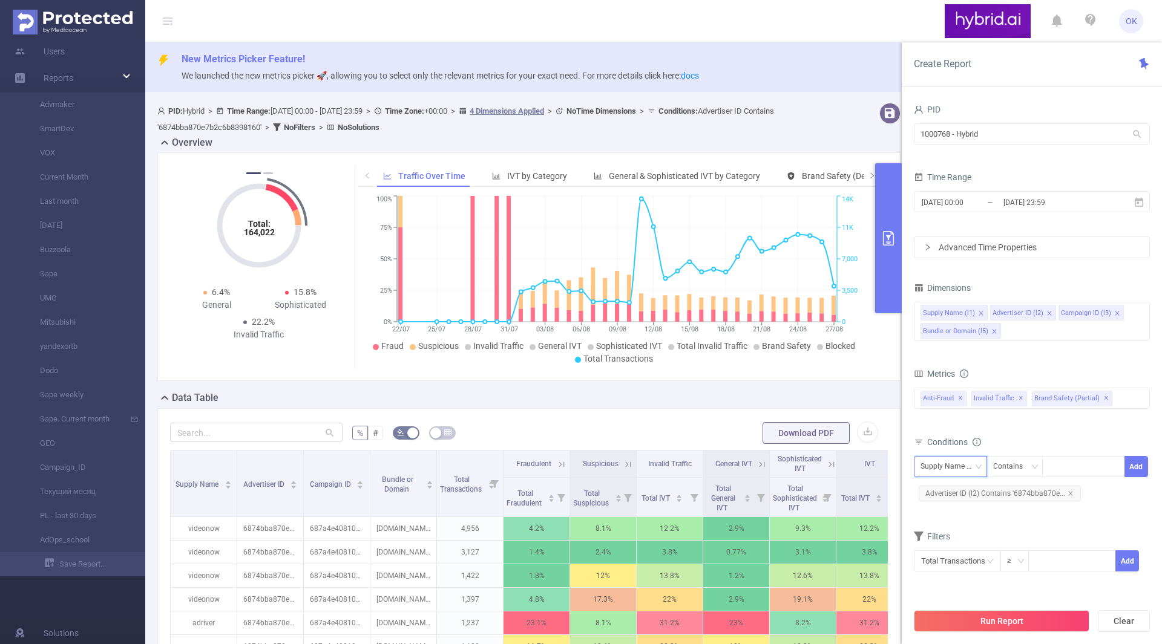
click at [974, 467] on div "Supply Name (l1)" at bounding box center [950, 467] width 60 height 20
click at [977, 526] on li "Campaign ID (l3)" at bounding box center [962, 530] width 96 height 19
click at [1052, 465] on input at bounding box center [1051, 467] width 5 height 16
paste input "687a5a2470e7b20c0cab84cf"
type input "687a5a2470e7b20c0cab84cf"
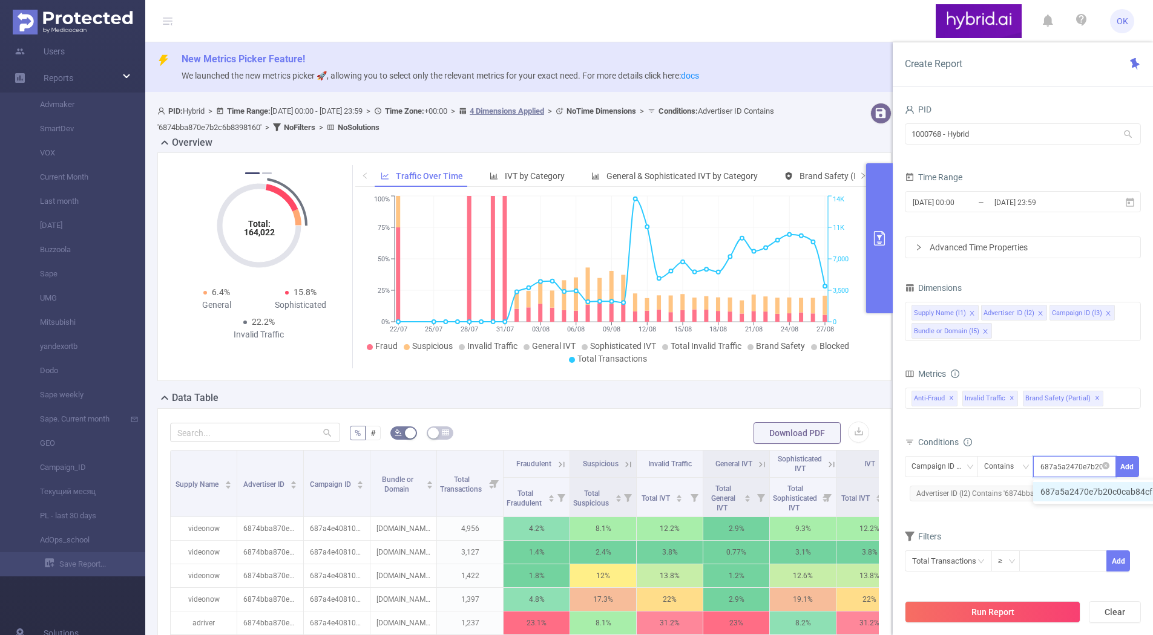
scroll to position [0, 27]
click at [1071, 489] on li "687a5a2470e7b20c0cab84cf" at bounding box center [1102, 491] width 139 height 19
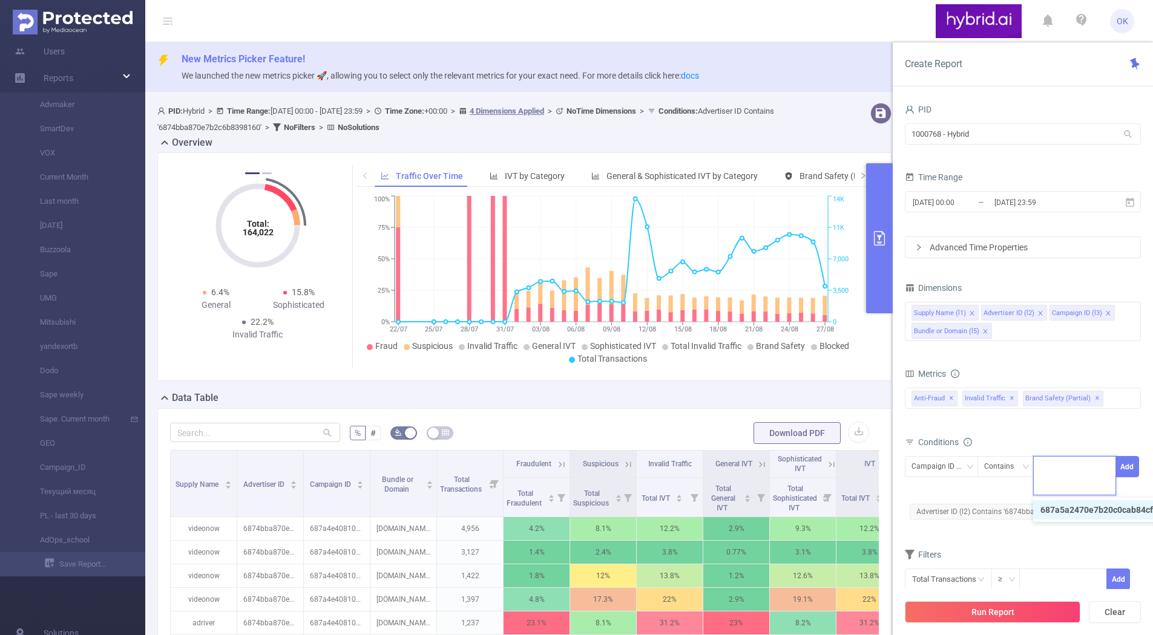
scroll to position [0, 0]
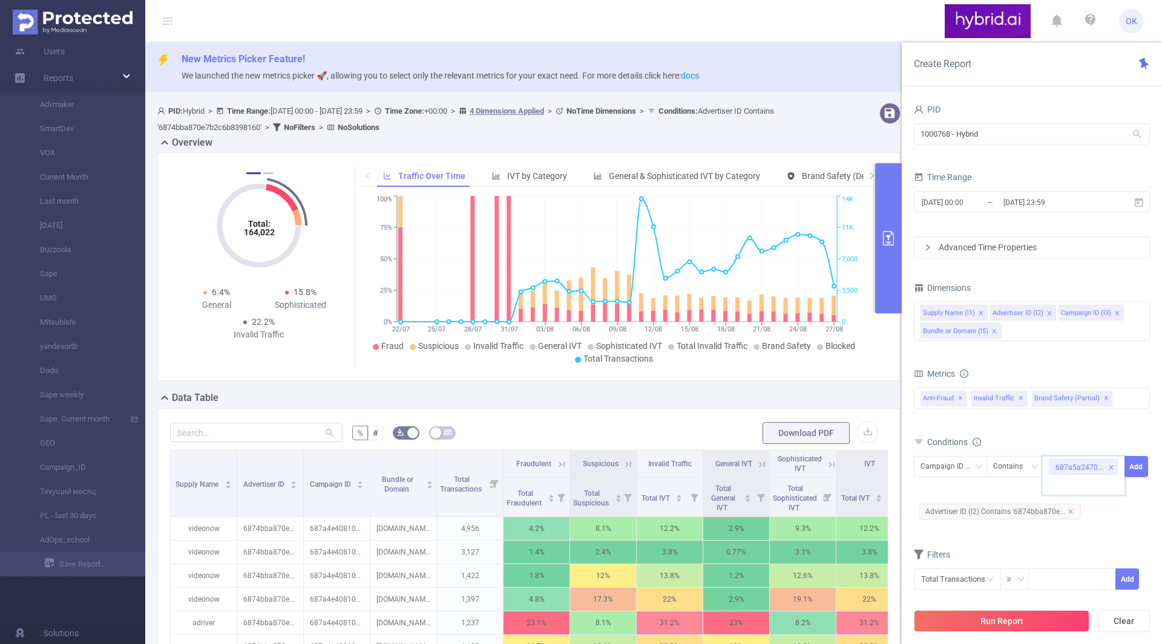
paste input "687a4e40810d98a6c03132dd"
type input "687a4e40810d98a6c03132dd"
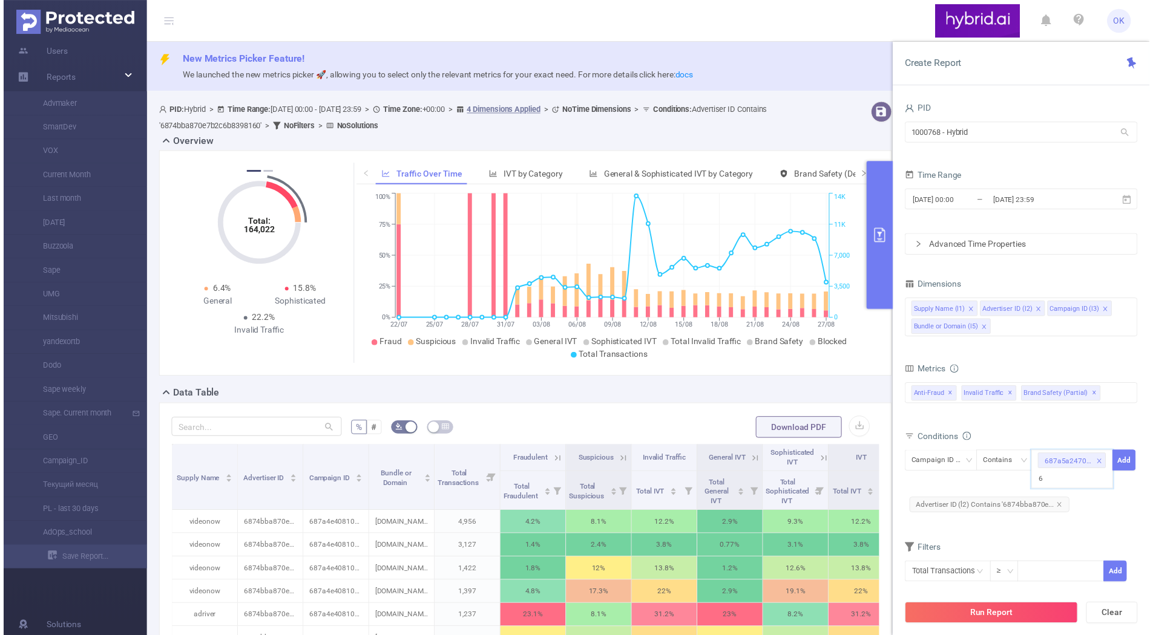
scroll to position [0, 29]
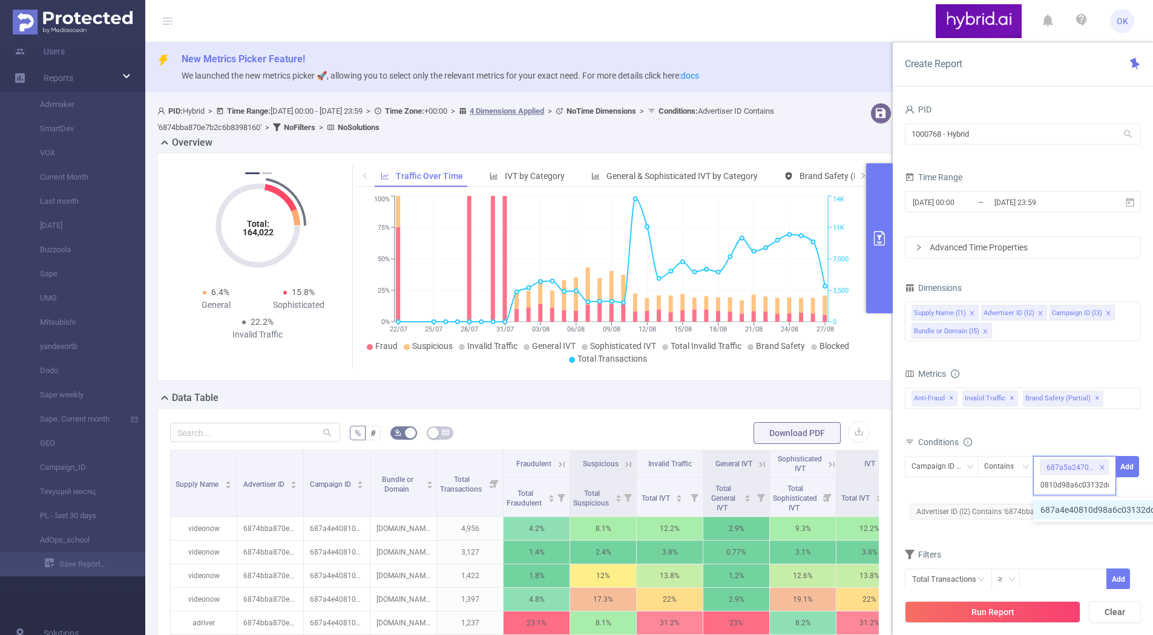
click at [1084, 512] on li "687a4e40810d98a6c03132dd" at bounding box center [1104, 509] width 142 height 19
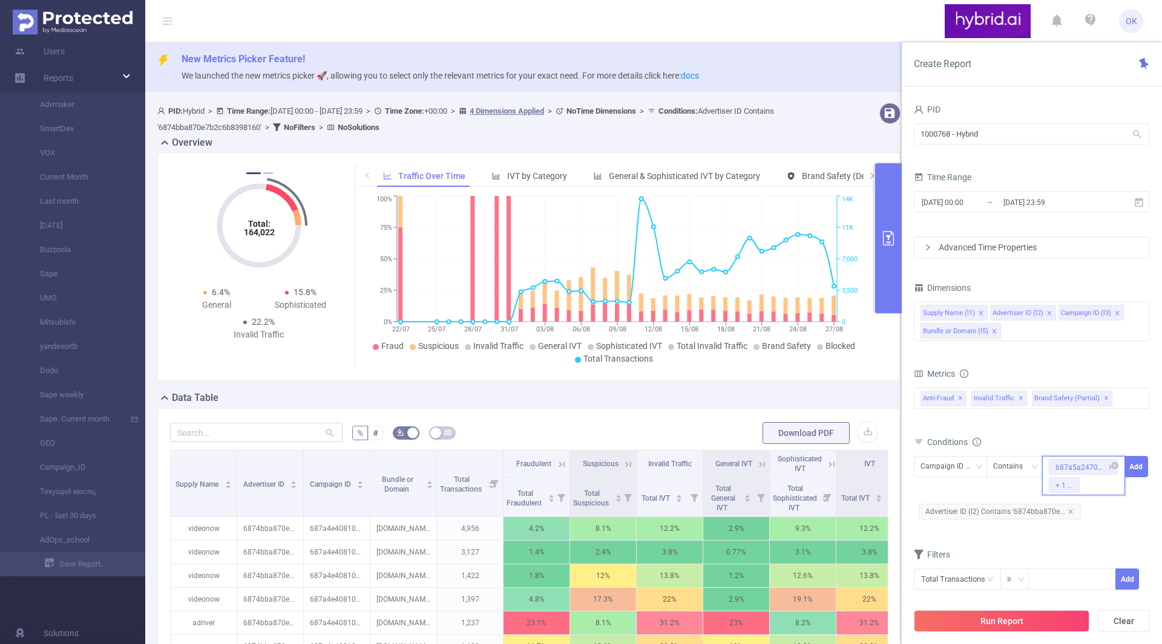
paste input "687a54f2810d98a6c0319949"
type input "687a54f2810d98a6c0319949"
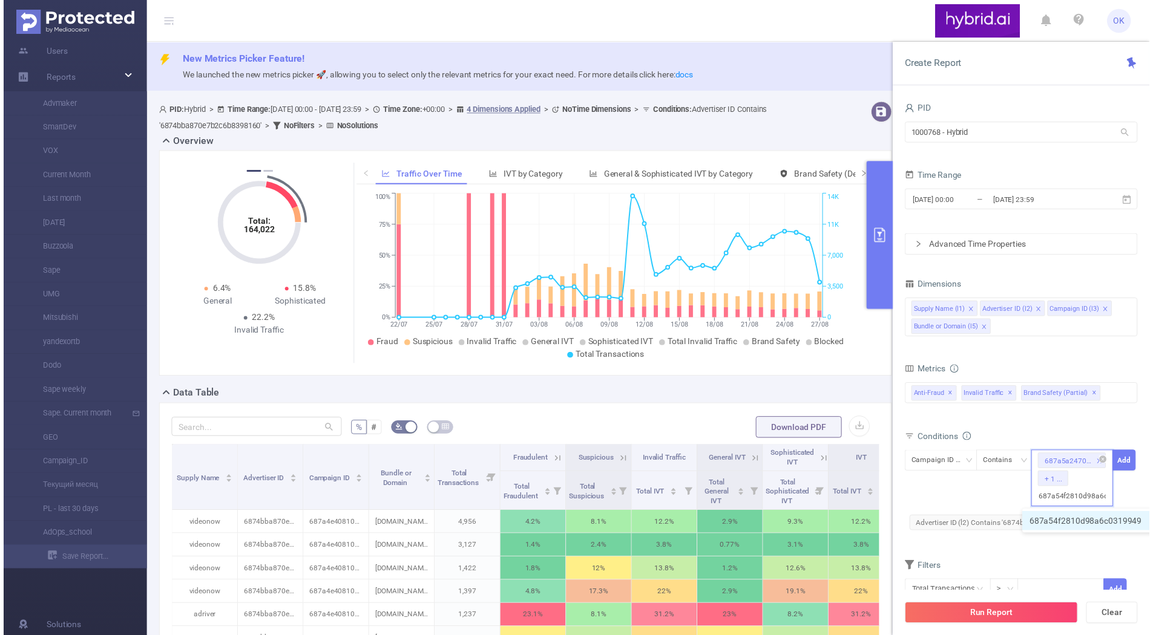
scroll to position [0, 27]
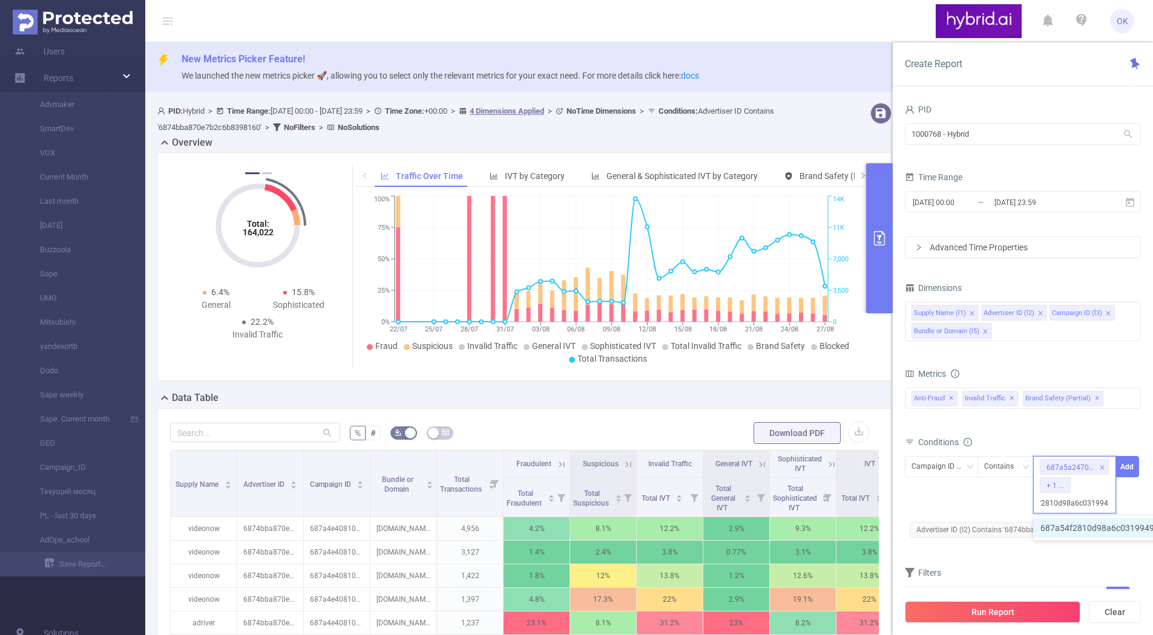
click at [1080, 530] on li "687a54f2810d98a6c0319949" at bounding box center [1103, 528] width 140 height 19
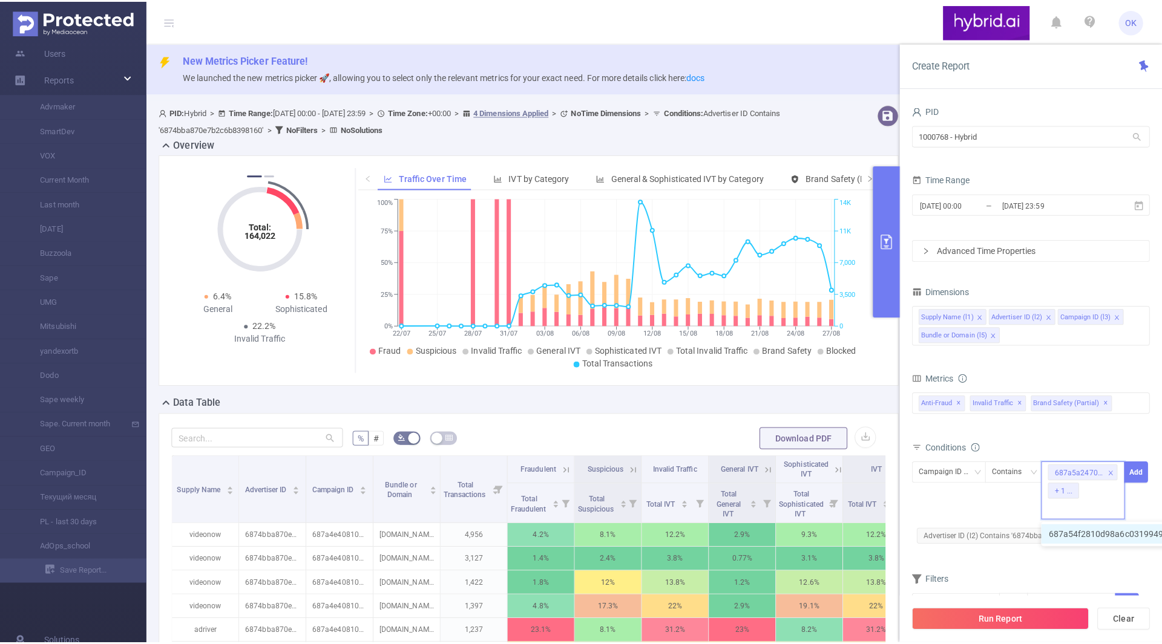
scroll to position [0, 0]
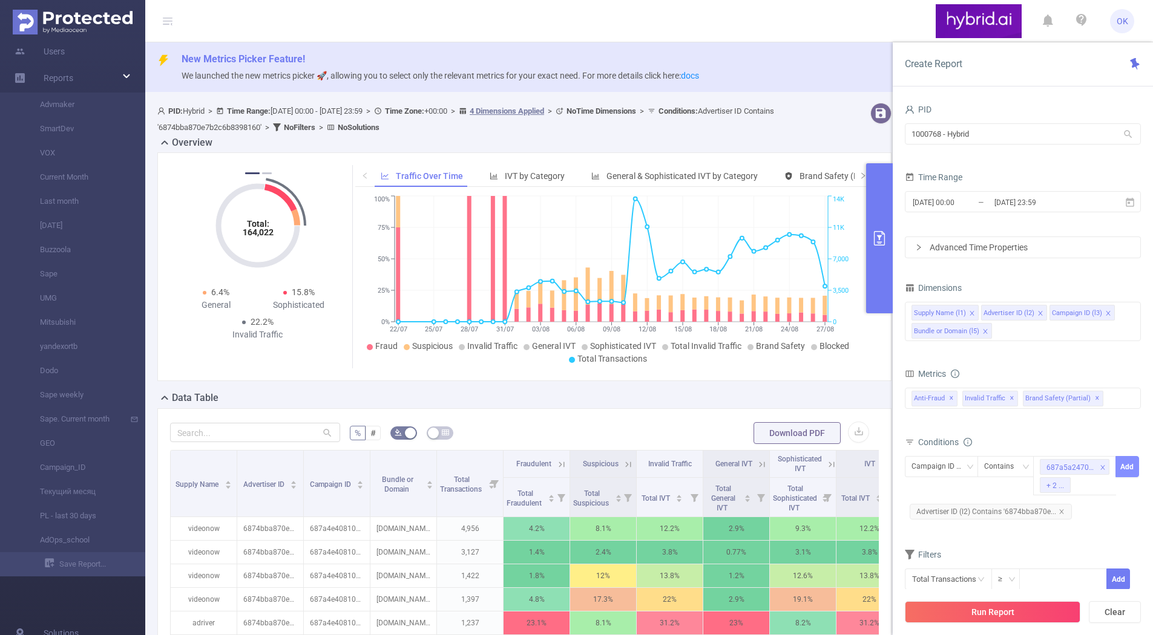
click at [1132, 460] on button "Add" at bounding box center [1127, 466] width 24 height 21
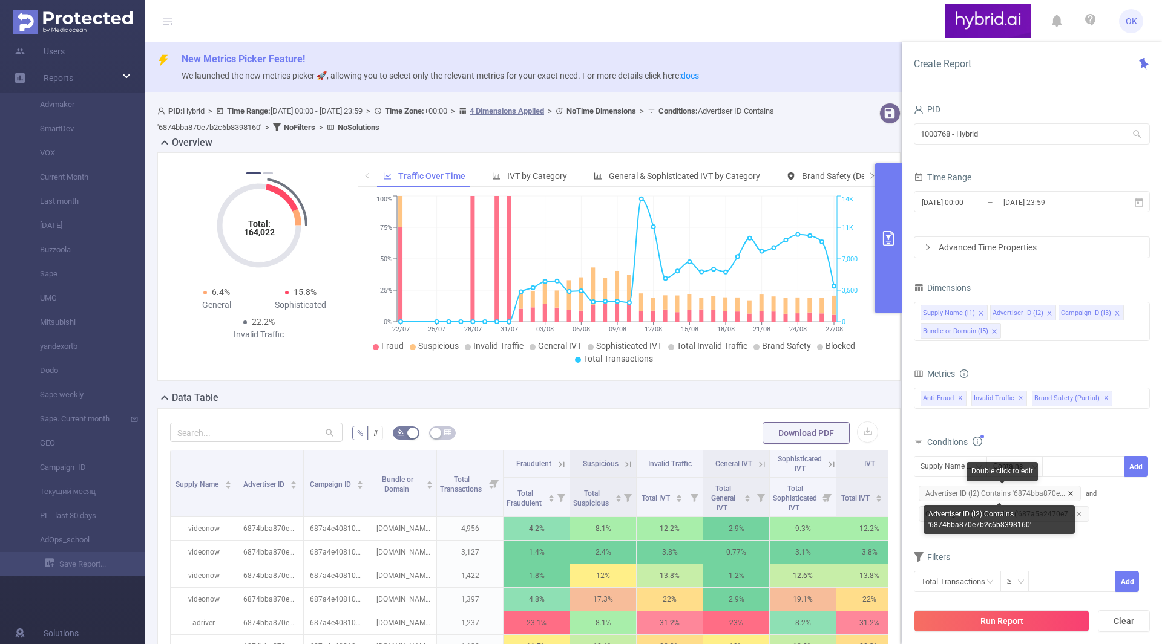
click at [1067, 491] on icon "icon: close" at bounding box center [1070, 494] width 6 height 6
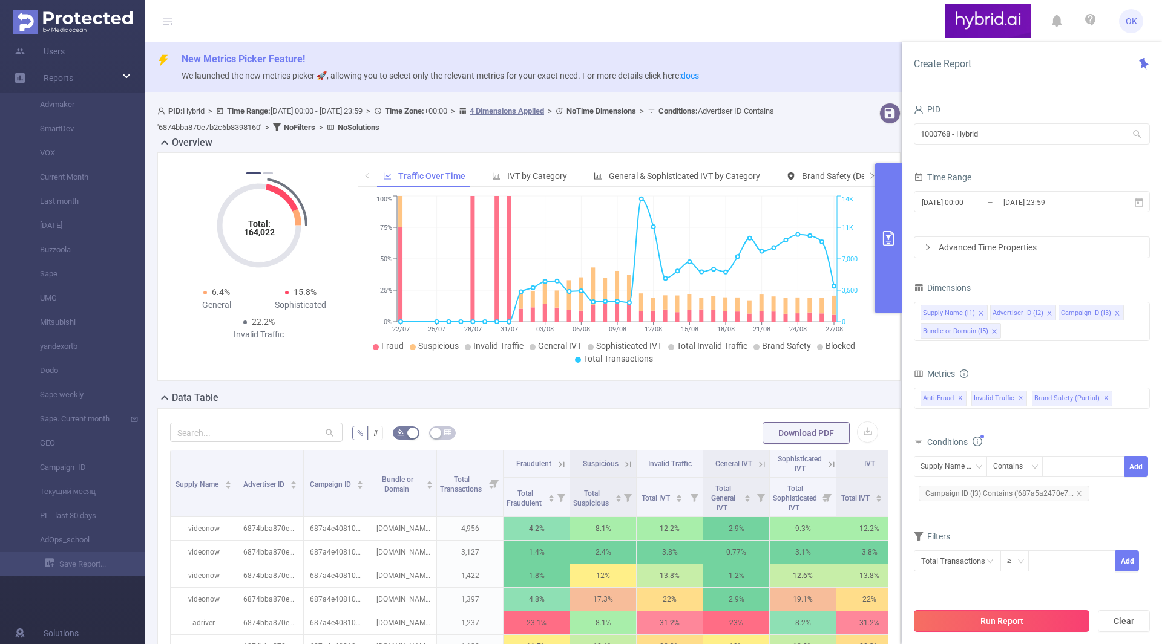
click at [988, 618] on button "Run Report" at bounding box center [1001, 622] width 175 height 22
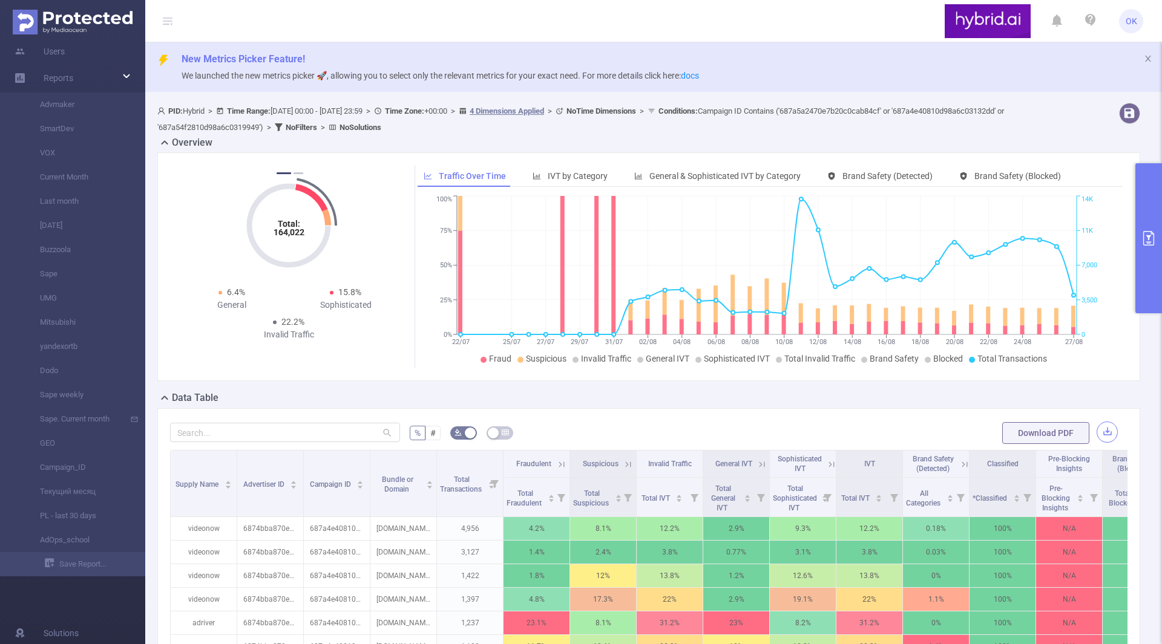
click at [1101, 435] on button "button" at bounding box center [1107, 432] width 21 height 21
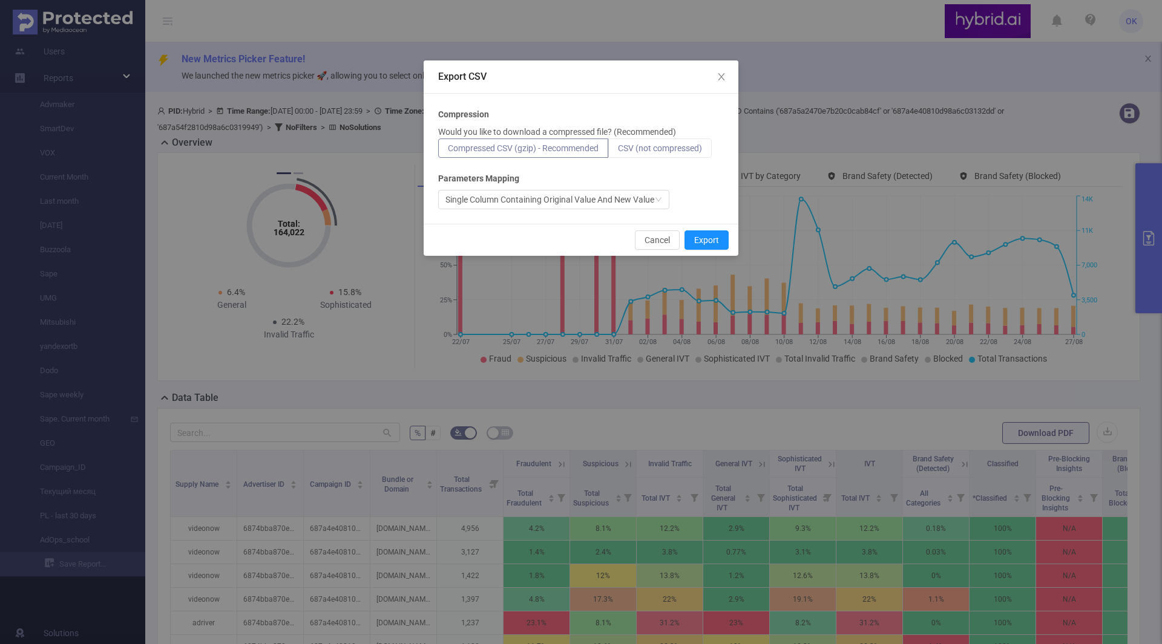
click at [680, 146] on span "CSV (not compressed)" at bounding box center [660, 148] width 84 height 10
click at [618, 151] on input "CSV (not compressed)" at bounding box center [618, 151] width 0 height 0
click at [720, 243] on button "Export" at bounding box center [706, 240] width 44 height 19
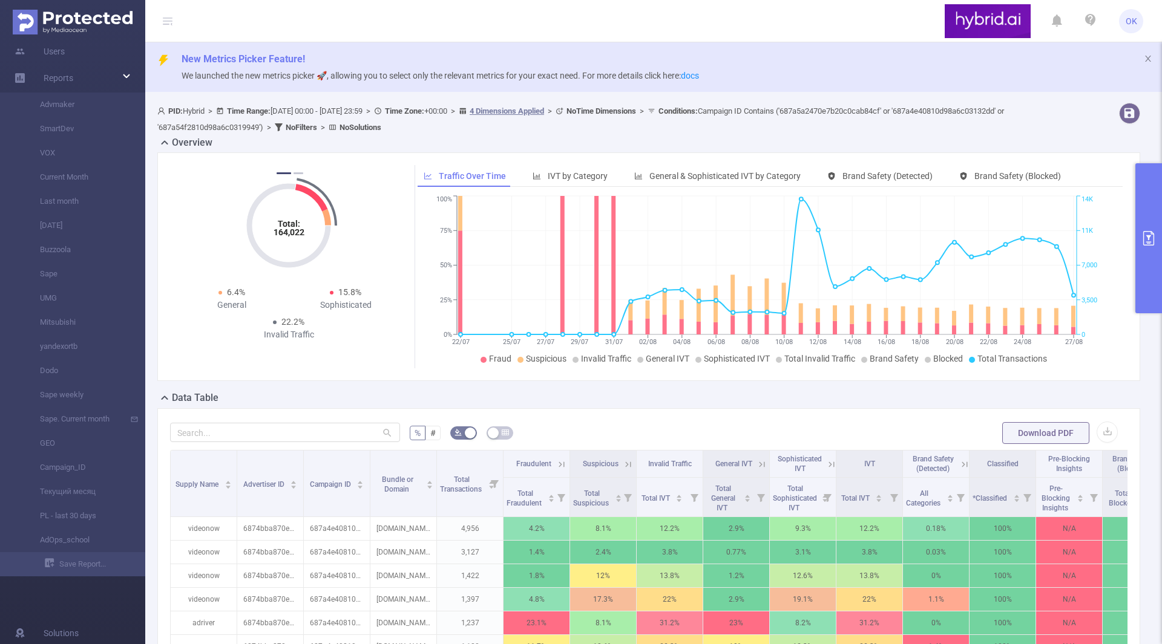
click at [1134, 226] on div "Total: 164,022 Total: 164,022 8.7% Fraudulent 13.6% Suspicious 22.3% Invalid Tr…" at bounding box center [648, 266] width 992 height 229
click at [1150, 231] on button "primary" at bounding box center [1148, 238] width 27 height 150
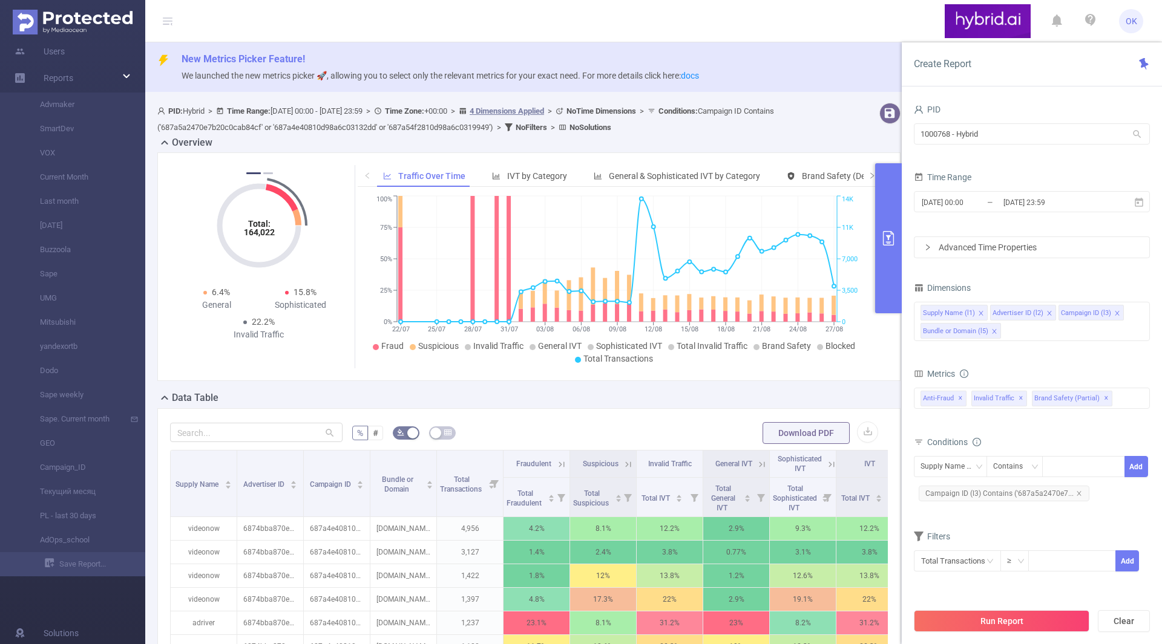
click at [936, 248] on div "Advanced Time Properties" at bounding box center [1031, 247] width 235 height 21
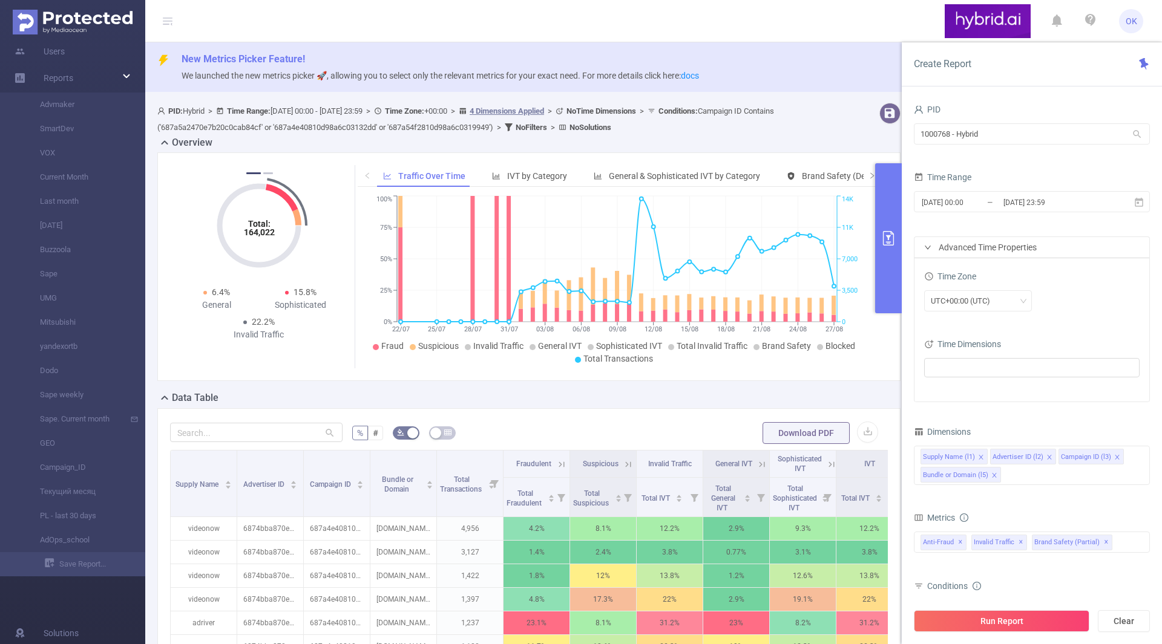
click at [936, 248] on div "Advanced Time Properties" at bounding box center [1031, 247] width 235 height 21
